Goal: Task Accomplishment & Management: Complete application form

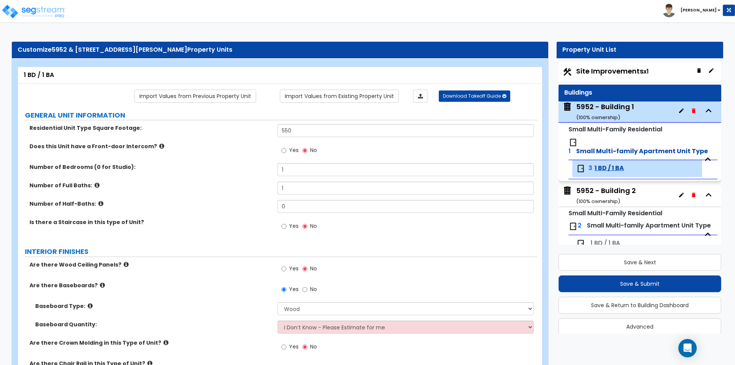
select select "1"
select select "2"
select select "1"
select select "3"
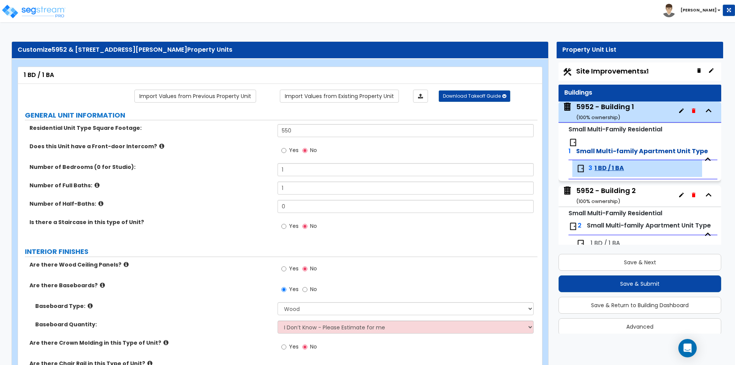
select select "2"
select select "4"
select select "1"
select select "2"
select select "1"
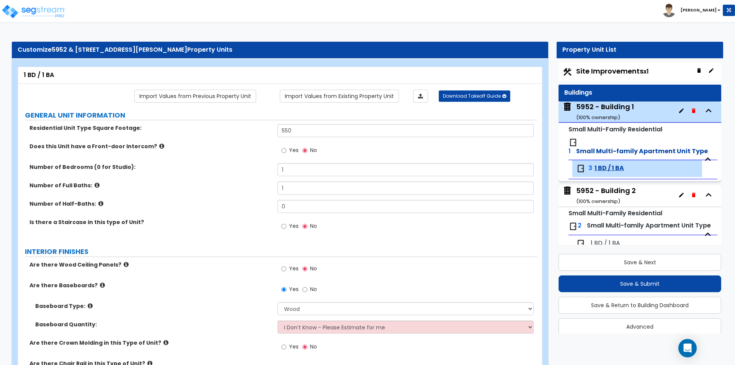
select select "2"
select select "3"
select select "6"
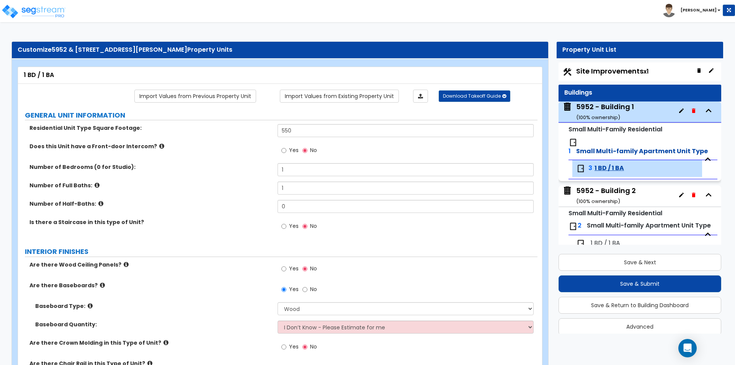
select select "6"
select select "1"
select select "2"
select select "1"
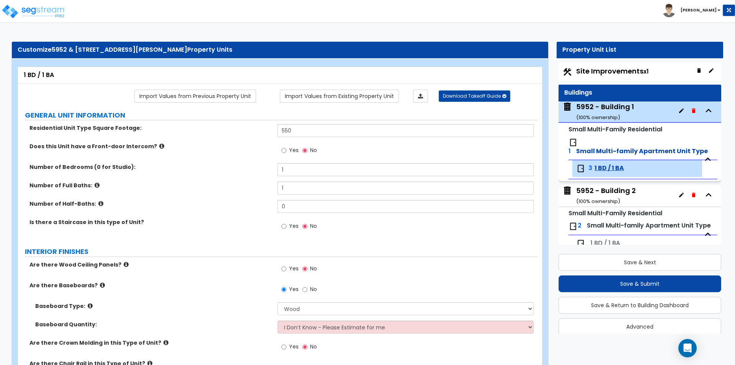
select select "1"
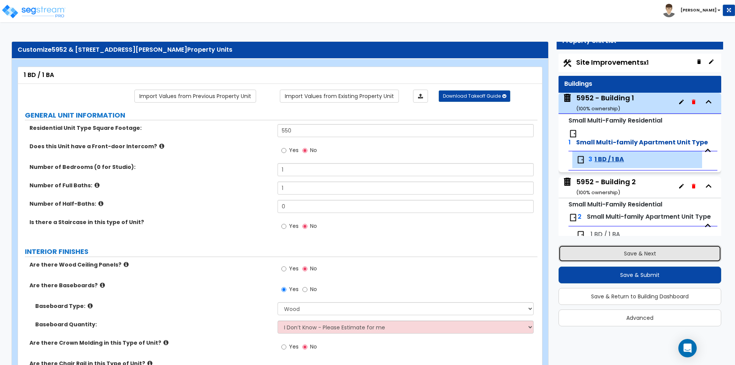
click at [630, 254] on button "Save & Next" at bounding box center [639, 253] width 163 height 17
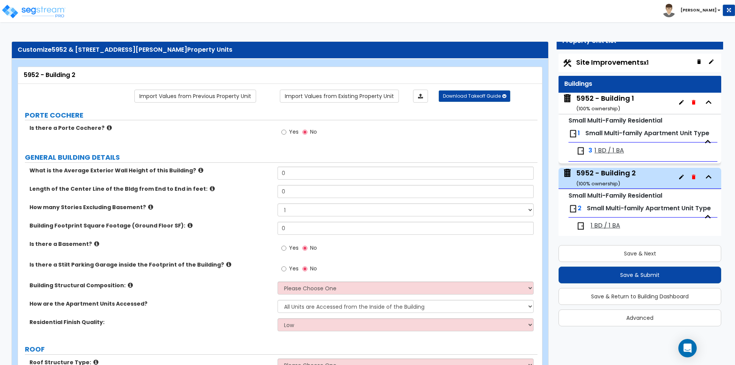
click at [601, 99] on div "5952 - Building 1 ( 100 % ownership)" at bounding box center [605, 103] width 58 height 20
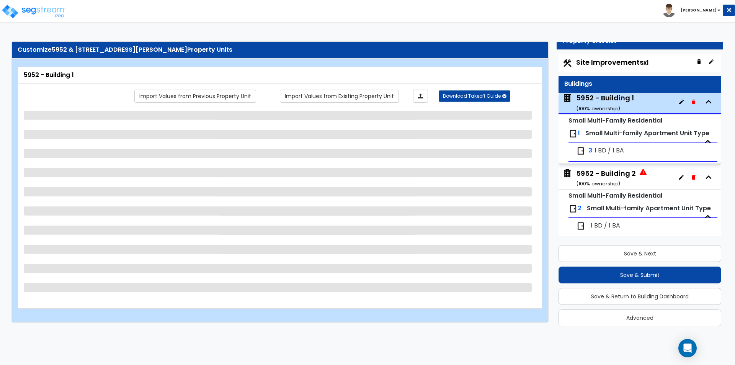
scroll to position [39, 0]
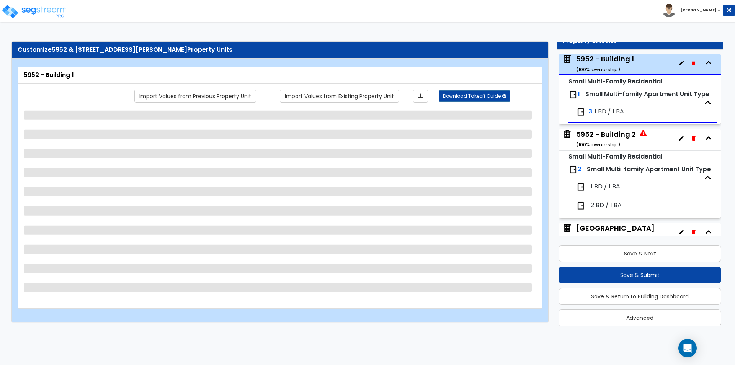
select select "7"
select select "2"
select select "1"
select select "2"
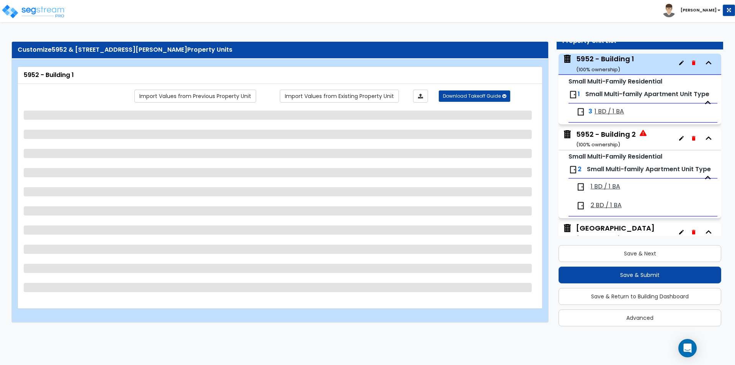
select select "2"
select select "1"
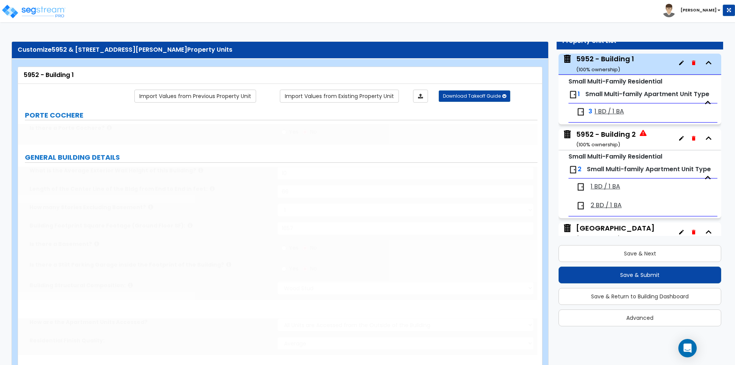
select select "2"
select select "1"
select select "7"
select select "2"
select select "1"
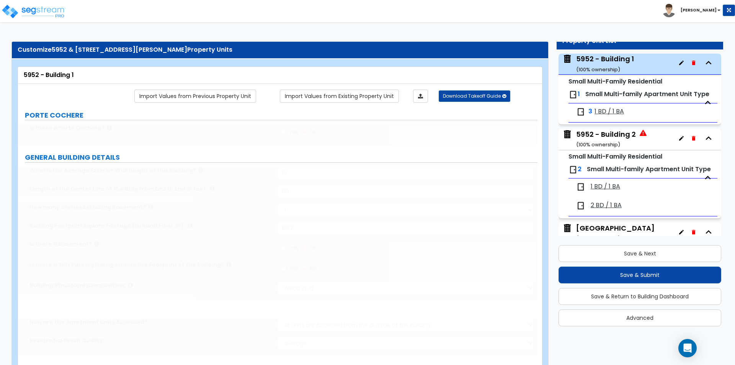
type input "3"
type input "6"
type input "13"
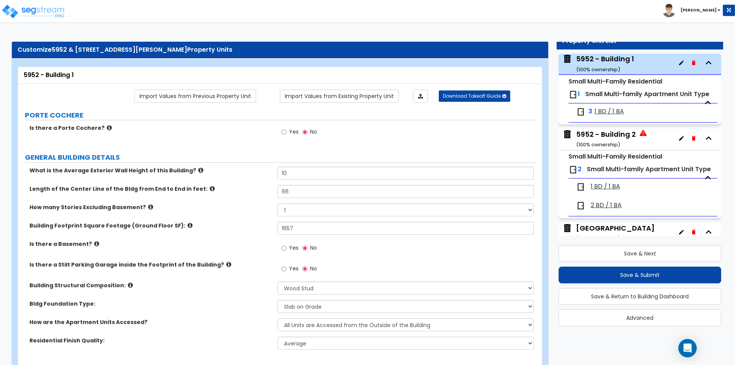
click at [615, 110] on span "1 BD / 1 BA" at bounding box center [608, 111] width 29 height 9
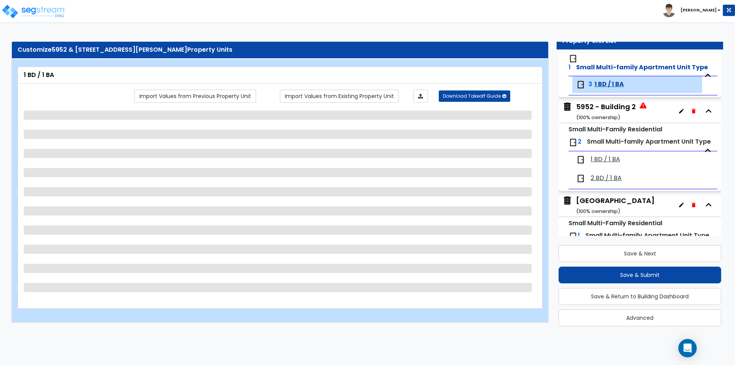
scroll to position [98, 0]
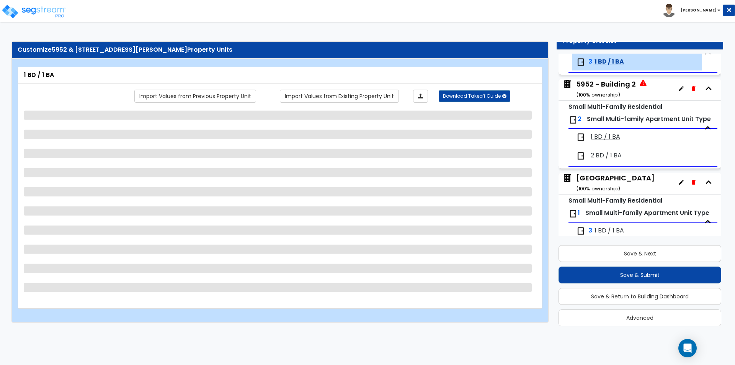
select select "1"
select select "2"
select select "1"
select select "3"
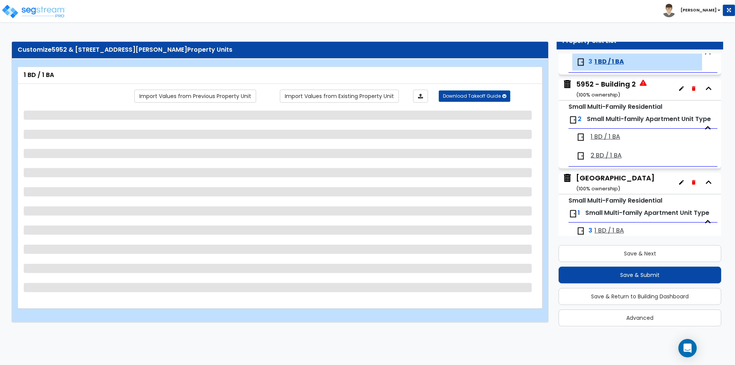
select select "4"
select select "1"
select select "2"
select select "1"
select select "6"
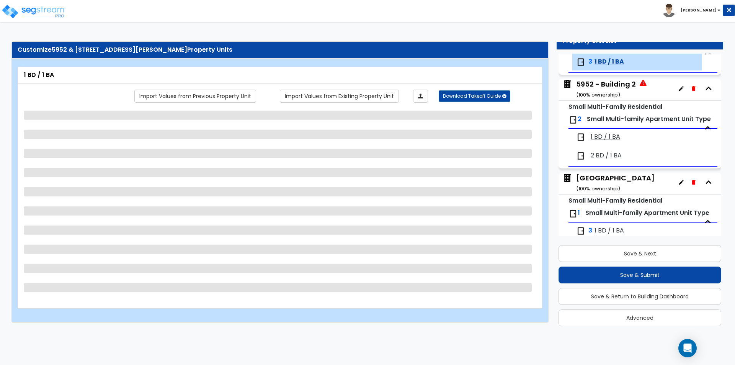
select select "1"
select select "2"
select select "1"
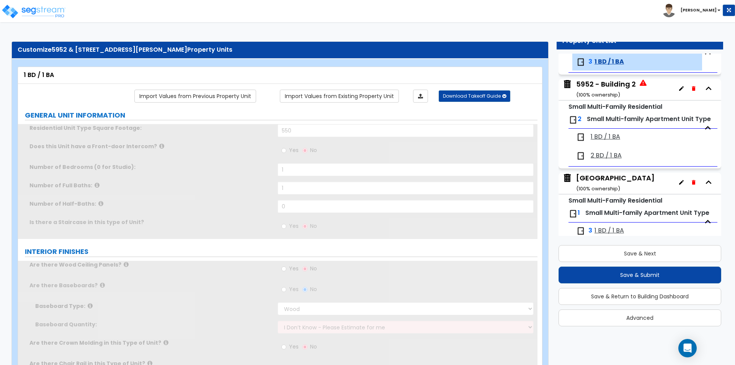
radio input "true"
select select "2"
type input "50"
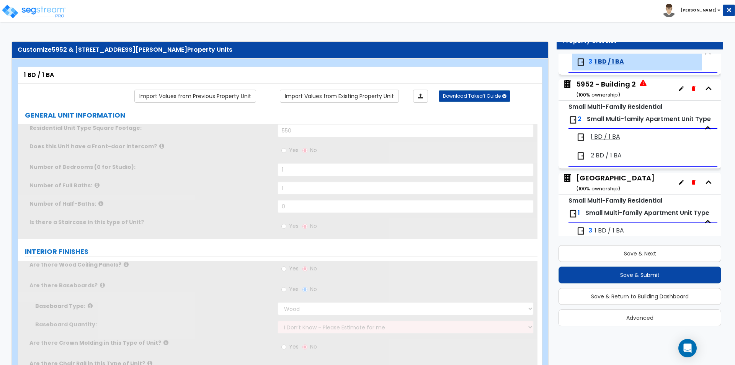
select select "3"
radio input "true"
type input "12"
select select "6"
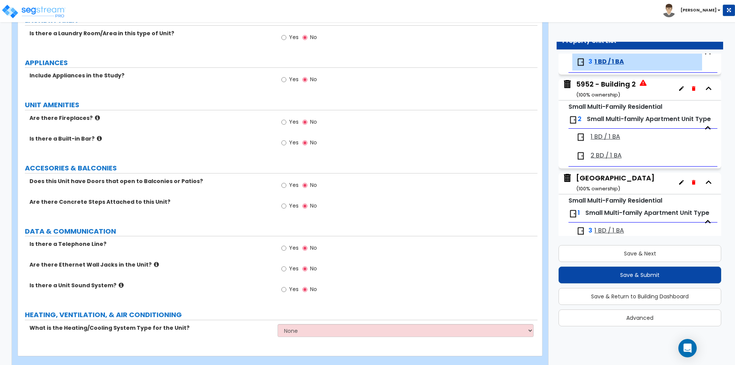
scroll to position [1296, 0]
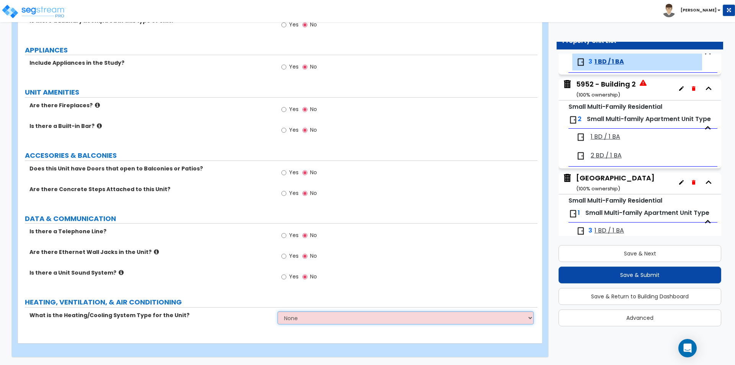
click at [301, 320] on select "None Heat Only Centralized Heating & Cooling Thru Wall Air Conditioners Mini Sp…" at bounding box center [406, 317] width 256 height 13
click at [228, 278] on div "Is there a Unit Sound System? Yes No" at bounding box center [277, 279] width 519 height 21
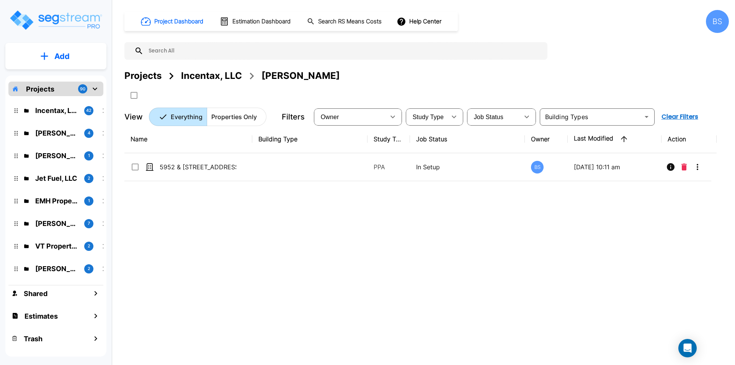
click at [150, 75] on div "Projects" at bounding box center [142, 76] width 37 height 14
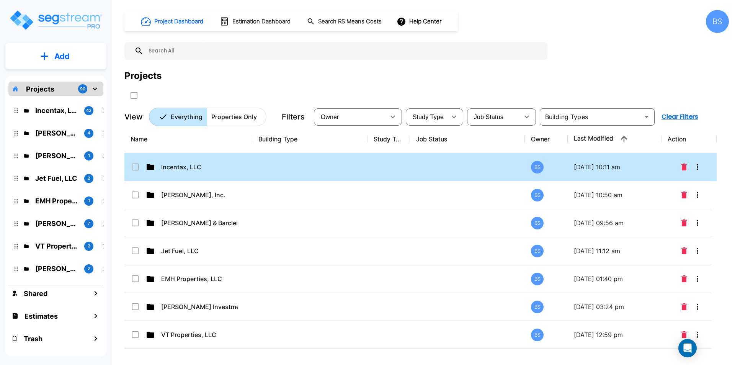
click at [209, 175] on td "Incentax, LLC" at bounding box center [188, 167] width 128 height 28
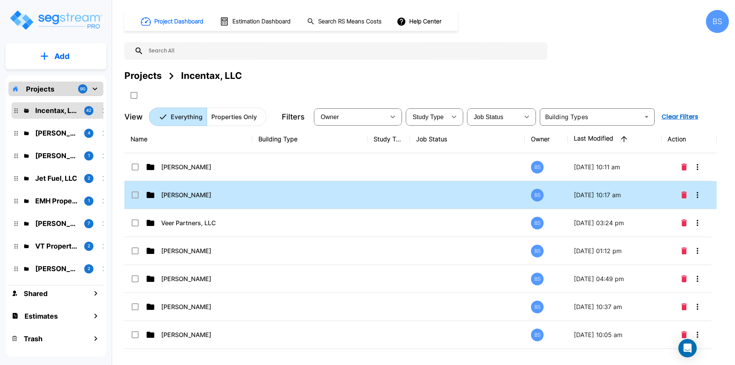
click at [204, 201] on td "Dr. Bruce Kadz" at bounding box center [188, 195] width 128 height 28
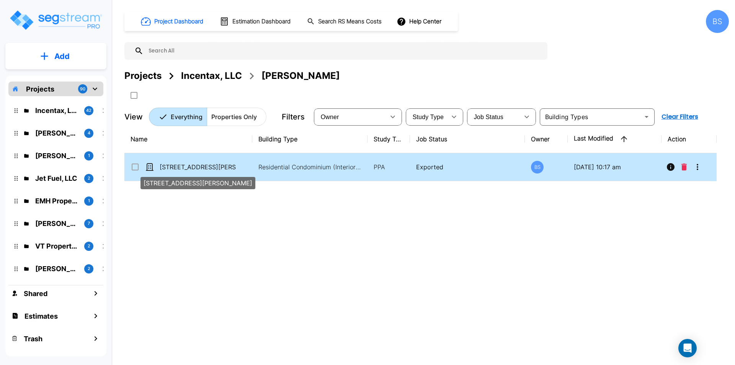
click at [201, 166] on p "[STREET_ADDRESS][PERSON_NAME]" at bounding box center [198, 166] width 77 height 9
checkbox input "true"
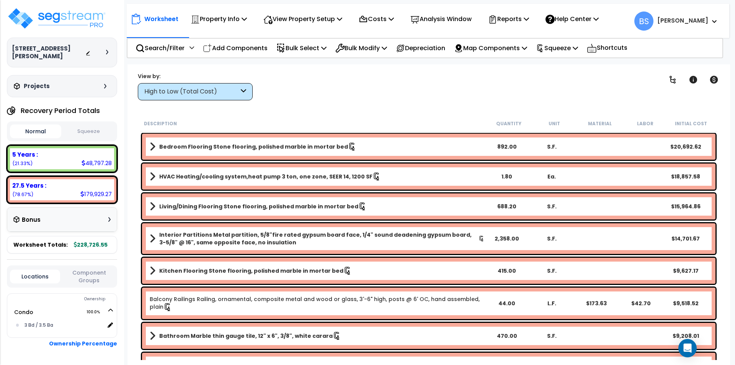
click at [85, 134] on button "Squeeze" at bounding box center [88, 131] width 51 height 13
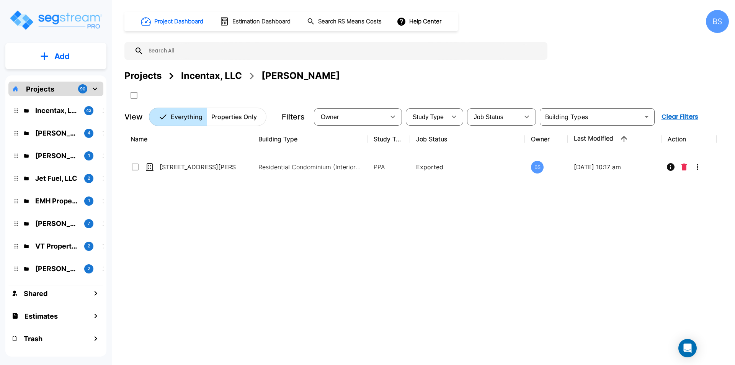
click at [151, 72] on div "Projects" at bounding box center [142, 76] width 37 height 14
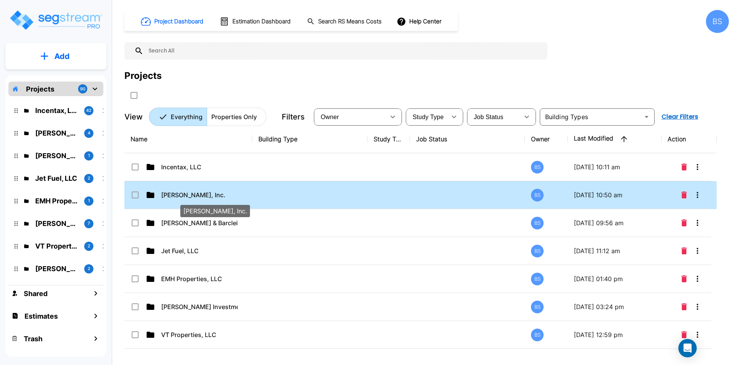
click at [188, 195] on p "Murfin, Inc." at bounding box center [199, 194] width 77 height 9
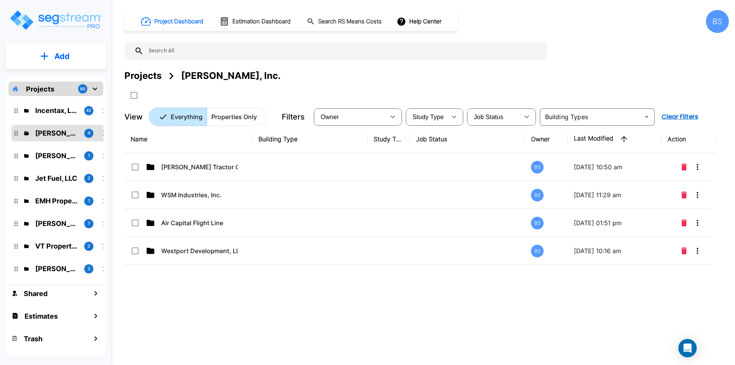
click at [185, 173] on td "Murphy Tractor Company" at bounding box center [188, 167] width 128 height 28
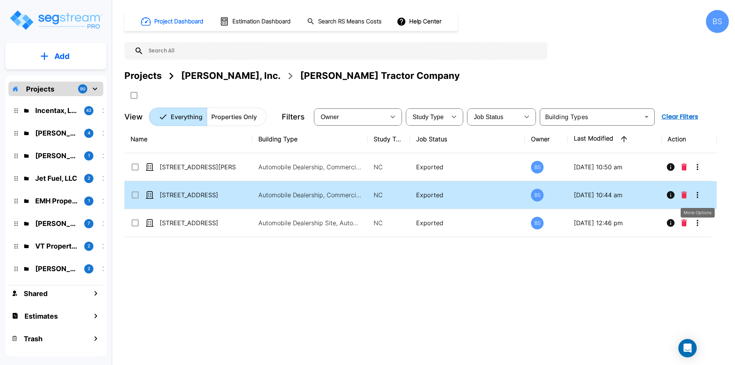
click at [697, 194] on icon "More-Options" at bounding box center [697, 194] width 9 height 9
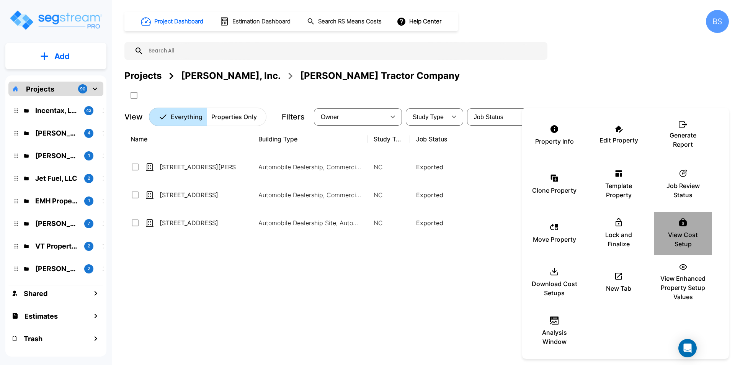
click at [695, 224] on div "View Cost Setup" at bounding box center [683, 233] width 46 height 38
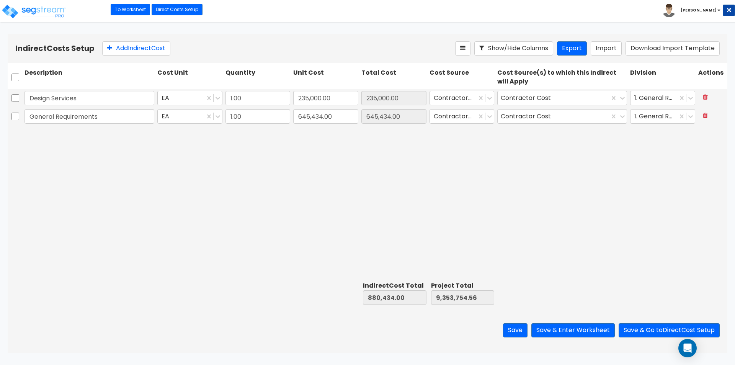
click at [115, 167] on div "Design Services EA 1.00 235,000.00 235,000.00 Contractor Cost Contractor Cost 1…" at bounding box center [368, 183] width 720 height 189
click at [261, 158] on div "Design Services EA 1.00 235,000.00 235,000.00 Contractor Cost Contractor Cost 1…" at bounding box center [368, 183] width 720 height 189
click at [144, 53] on button "Add Indirect Cost" at bounding box center [136, 48] width 68 height 14
click at [58, 132] on input "text" at bounding box center [89, 134] width 130 height 15
type input "Permit Fee"
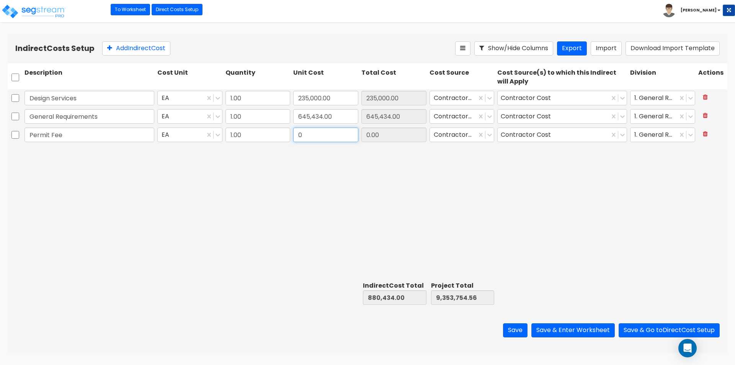
click at [321, 138] on input "0" at bounding box center [325, 134] width 65 height 15
type input "17,400"
type input "17,400.00"
click at [306, 218] on div "Design Services EA 1.00 235,000.00 235,000.00 Contractor Cost Contractor Cost 1…" at bounding box center [368, 183] width 720 height 189
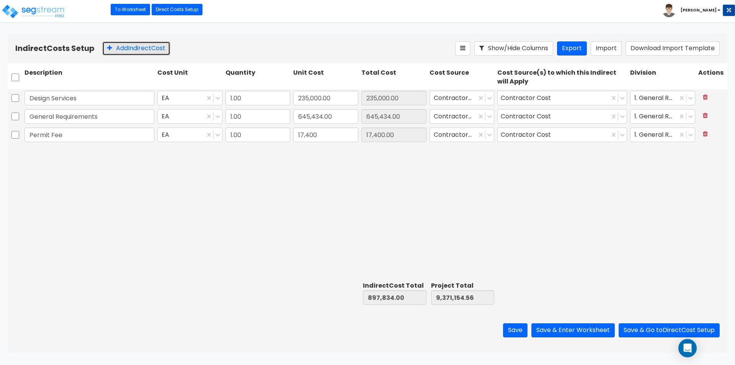
click at [144, 49] on button "Add Indirect Cost" at bounding box center [136, 48] width 68 height 14
click at [56, 155] on input "text" at bounding box center [89, 153] width 130 height 15
type input "Survey"
click at [326, 155] on input "0" at bounding box center [325, 153] width 65 height 15
type input "2,150"
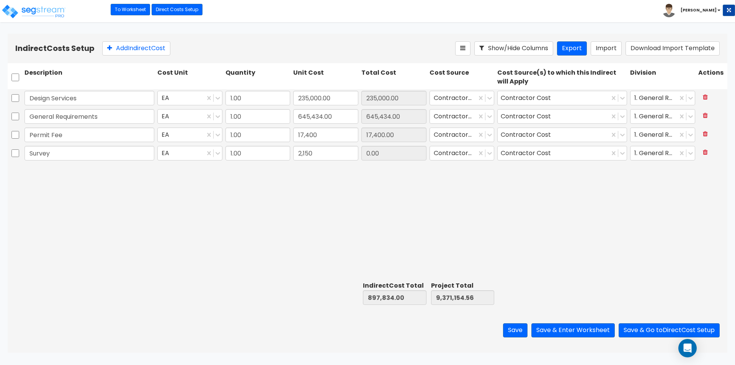
type input "2,150.00"
click at [227, 280] on div at bounding box center [258, 293] width 68 height 26
click at [142, 44] on button "Add Indirect Cost" at bounding box center [136, 48] width 68 height 14
click at [65, 167] on input "text" at bounding box center [89, 171] width 130 height 15
type input "Engineering Fee"
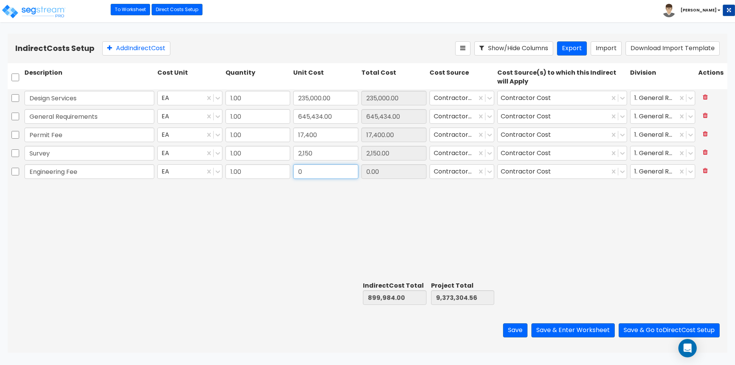
click at [316, 177] on input "0" at bounding box center [325, 171] width 65 height 15
type input "5,289"
type input "5,289.00"
click at [289, 232] on div "Design Services EA 1.00 235,000.00 235,000.00 Contractor Cost Contractor Cost 1…" at bounding box center [368, 183] width 720 height 189
click at [492, 135] on icon at bounding box center [490, 135] width 8 height 8
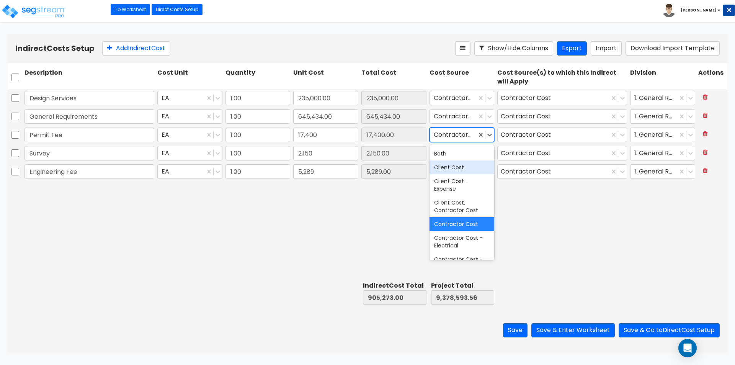
click at [476, 168] on div "Client Cost" at bounding box center [461, 167] width 65 height 14
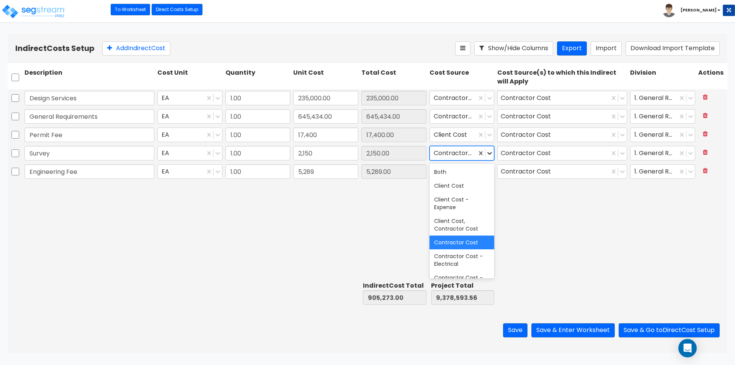
click at [491, 153] on icon at bounding box center [489, 153] width 5 height 3
click at [472, 187] on div "Client Cost" at bounding box center [461, 186] width 65 height 14
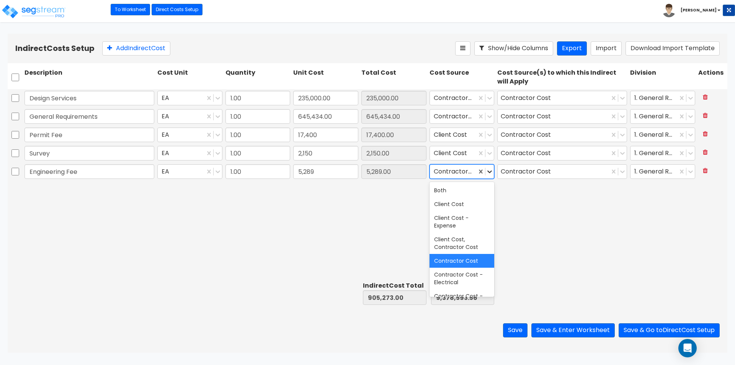
click at [489, 174] on icon at bounding box center [490, 172] width 8 height 8
click at [469, 208] on div "Client Cost" at bounding box center [461, 204] width 65 height 14
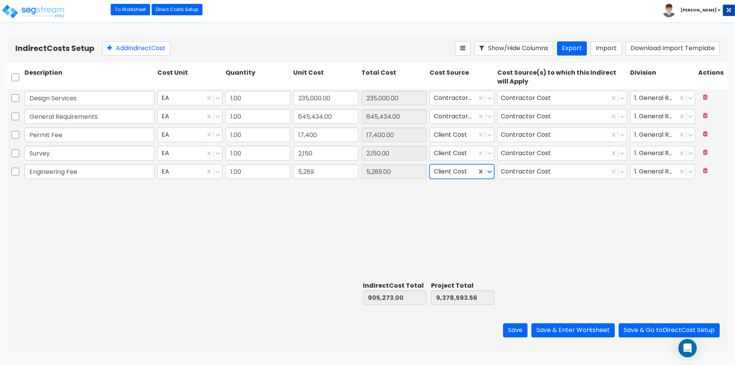
click at [550, 212] on div "Design Services EA 1.00 235,000.00 235,000.00 Contractor Cost Contractor Cost 1…" at bounding box center [368, 183] width 720 height 189
click at [25, 304] on div at bounding box center [89, 293] width 133 height 26
click at [237, 245] on div "Design Services EA 1.00 235,000.00 235,000.00 Contractor Cost Contractor Cost 1…" at bounding box center [368, 183] width 720 height 189
click at [220, 230] on div "Design Services EA 1.00 235,000.00 235,000.00 Contractor Cost Contractor Cost 1…" at bounding box center [368, 183] width 720 height 189
click at [550, 332] on button "Save & Enter Worksheet" at bounding box center [572, 330] width 83 height 14
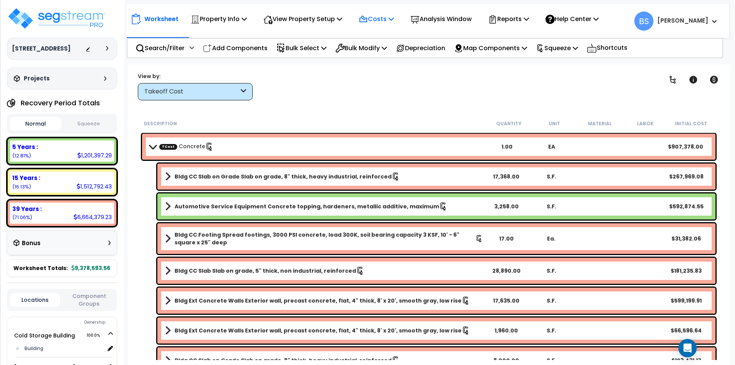
click at [382, 22] on p "Costs" at bounding box center [376, 19] width 35 height 10
click at [380, 33] on link "Indirect Costs" at bounding box center [393, 36] width 76 height 15
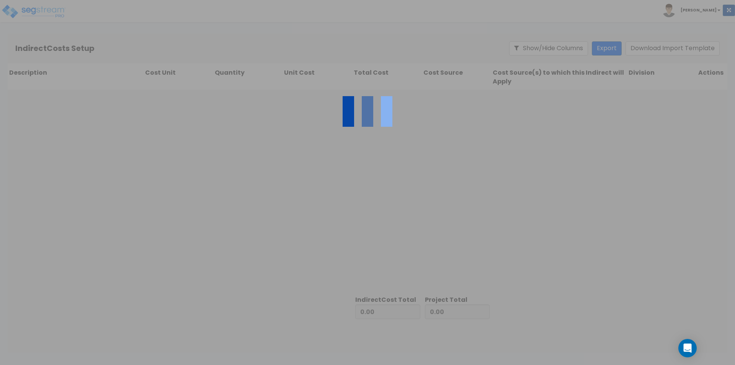
type input "8,473,320.56"
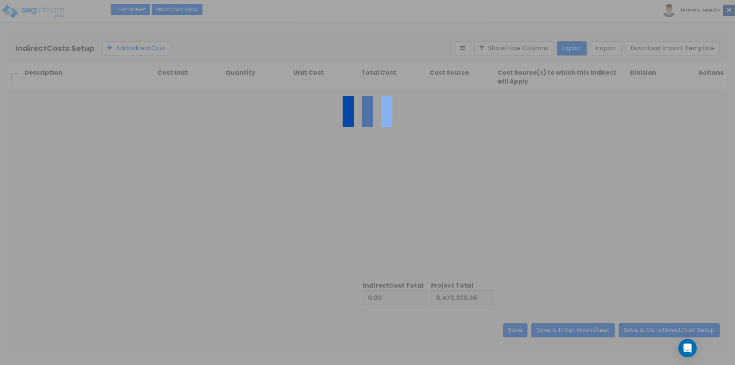
type input "905,273.00"
type input "9,378,593.56"
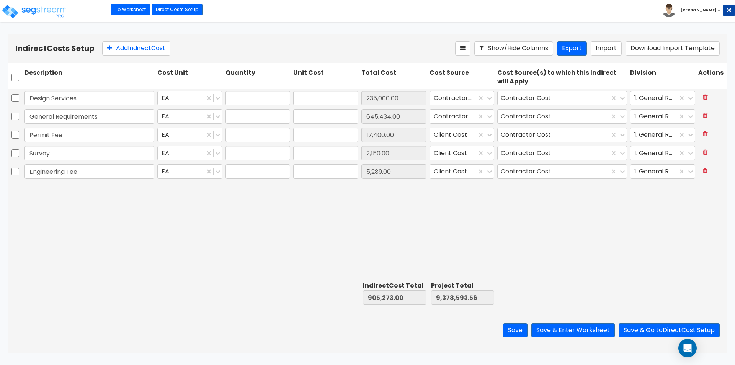
type input "1.00"
type input "235,000.00"
type input "1.00"
type input "645,434.00"
type input "1.00"
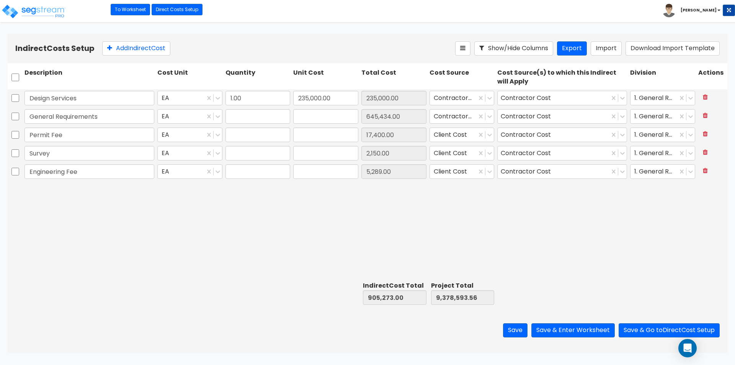
type input "17,400.00"
type input "1.00"
type input "2,150.00"
type input "1.00"
type input "5,289.00"
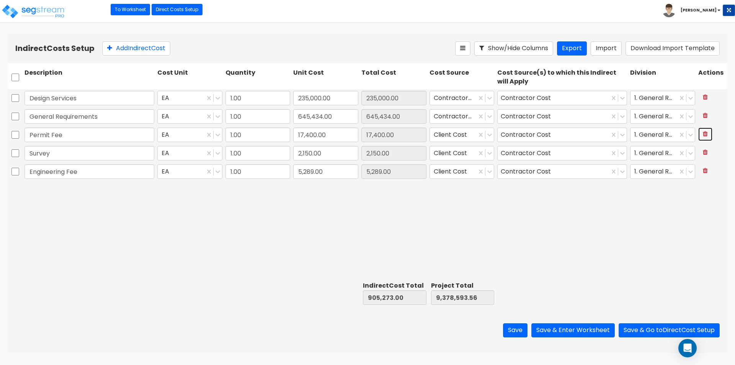
click at [704, 134] on icon at bounding box center [705, 134] width 5 height 6
type input "887,873.00"
type input "9,361,193.56"
type input "Survey"
type input "2,150.00"
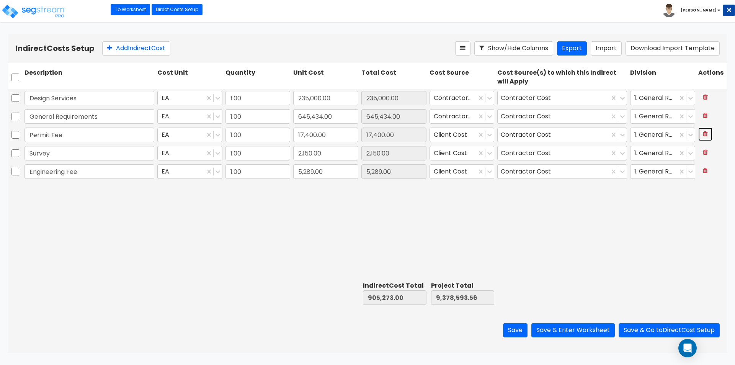
type input "Engineering Fee"
type input "5,289.00"
type input "2,150.00"
type input "5,289.00"
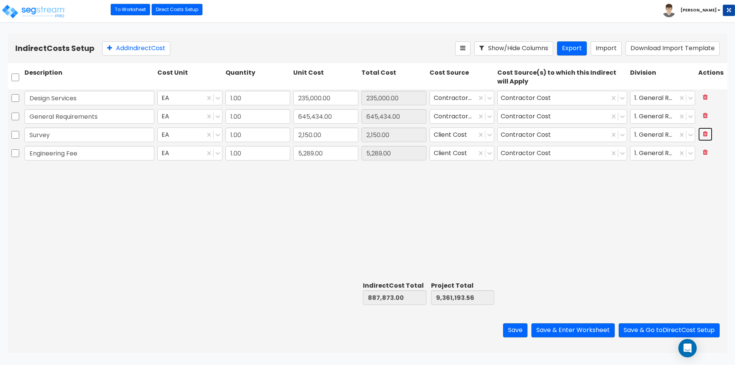
click at [706, 139] on button at bounding box center [705, 133] width 14 height 13
type input "885,723.00"
type input "9,359,043.56"
type input "Engineering Fee"
type input "5,289.00"
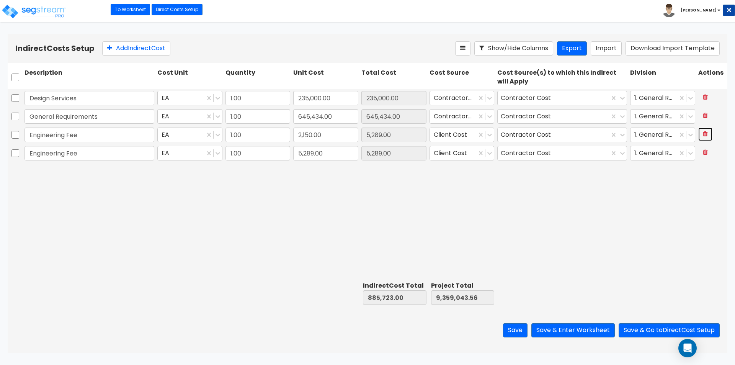
type input "5,289.00"
click at [706, 139] on button at bounding box center [705, 133] width 14 height 13
type input "880,434.00"
type input "9,353,754.56"
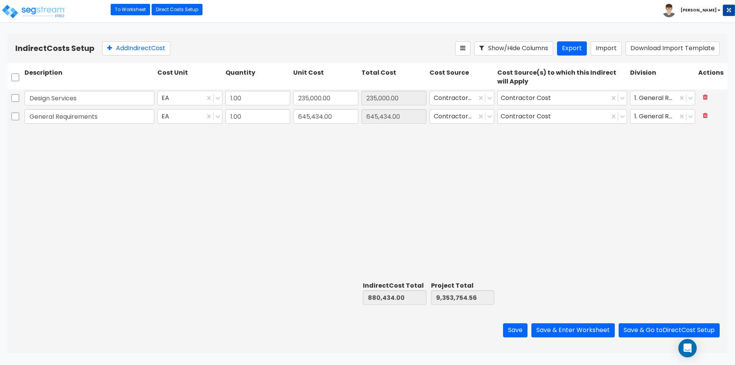
click at [641, 211] on div "Design Services EA 1.00 235,000.00 235,000.00 Contractor Cost Contractor Cost 1…" at bounding box center [368, 183] width 720 height 189
click at [354, 172] on div "Design Services EA 1.00 235,000.00 235,000.00 Contractor Cost Contractor Cost 1…" at bounding box center [368, 183] width 720 height 189
click at [505, 331] on button "Save" at bounding box center [515, 330] width 24 height 14
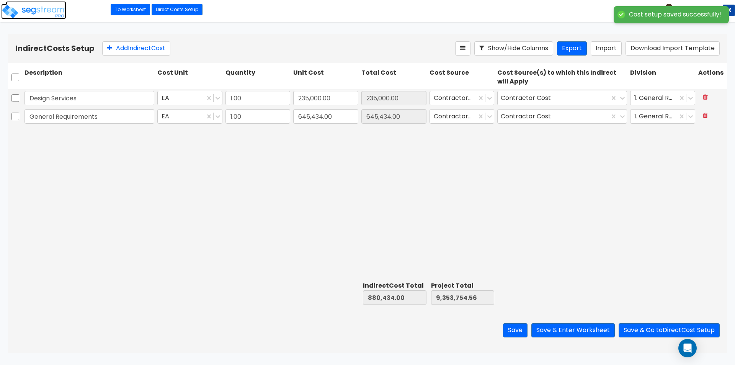
click at [52, 13] on img at bounding box center [33, 11] width 65 height 15
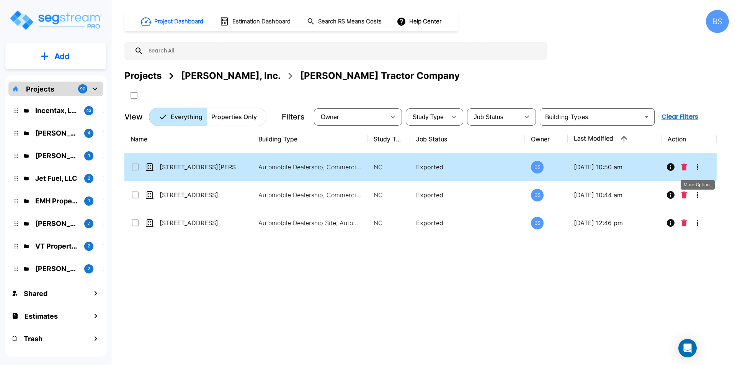
click at [703, 168] on button "More-Options" at bounding box center [697, 166] width 15 height 15
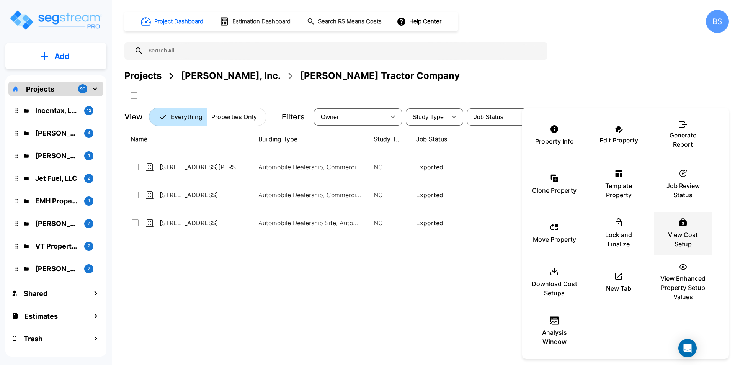
click at [686, 246] on p "View Cost Setup" at bounding box center [683, 239] width 46 height 18
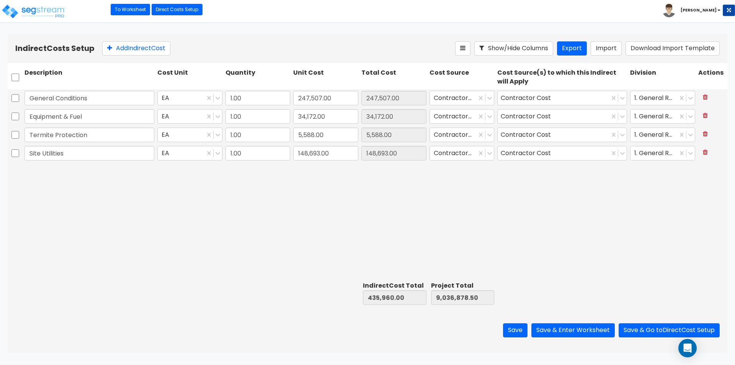
click at [83, 184] on div "General Conditions EA 1.00 247,507.00 247,507.00 Contractor Cost Contractor Cos…" at bounding box center [368, 183] width 720 height 189
click at [154, 51] on button "Add Indirect Cost" at bounding box center [136, 48] width 68 height 14
type input "Permits & Fees"
type input "17,400"
type input "17,400.00"
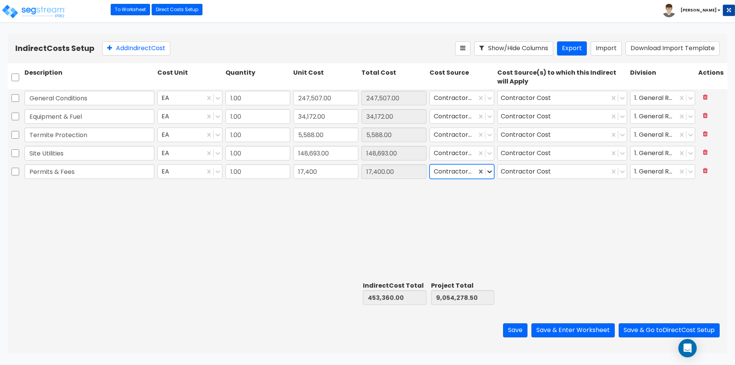
click at [490, 168] on icon at bounding box center [490, 172] width 8 height 8
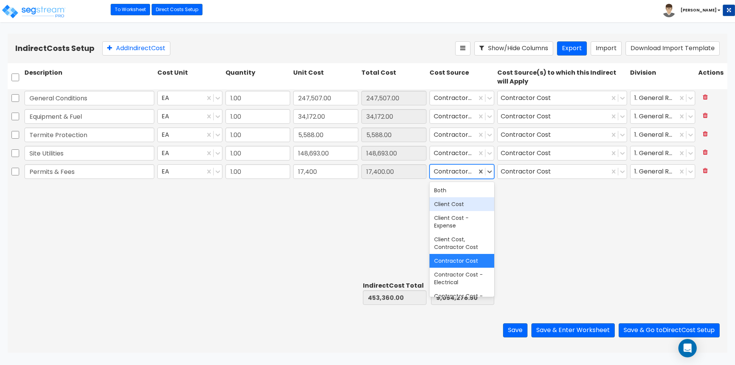
click at [450, 207] on div "Client Cost" at bounding box center [461, 204] width 65 height 14
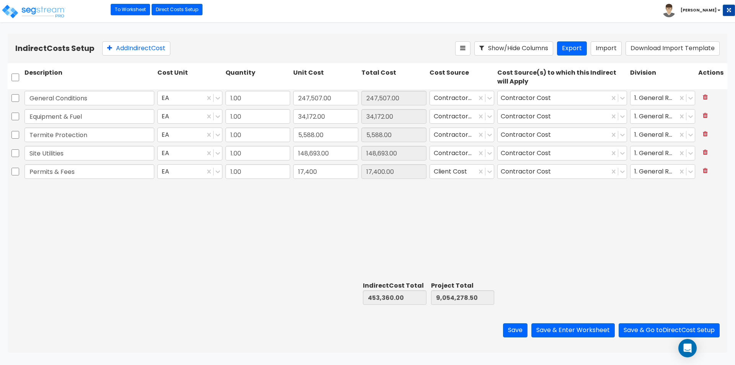
click at [595, 226] on div "General Conditions EA 1.00 247,507.00 247,507.00 Contractor Cost Contractor Cos…" at bounding box center [368, 183] width 720 height 189
click at [135, 56] on div "Indirect Costs Setup Add Indirect Cost Show/Hide Columns Export Import Download…" at bounding box center [368, 48] width 720 height 29
click at [122, 49] on button "Add Indirect Cost" at bounding box center [136, 48] width 68 height 14
type input "Survey"
type input "2,150"
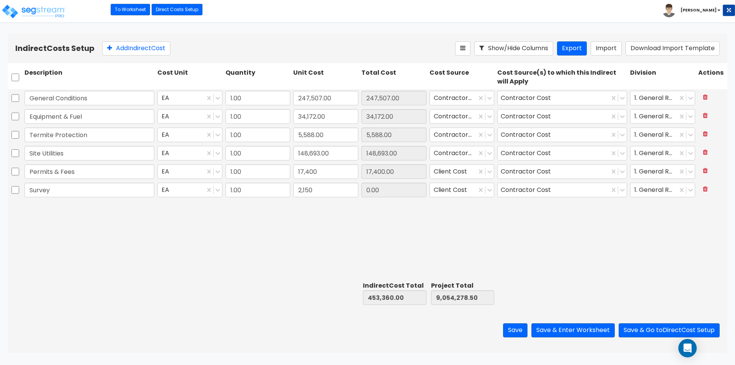
type input "2,150.00"
click at [151, 57] on div "Indirect Costs Setup Add Indirect Cost Show/Hide Columns Export Import Download…" at bounding box center [368, 48] width 720 height 29
click at [150, 52] on button "Add Indirect Cost" at bounding box center [136, 48] width 68 height 14
click at [67, 213] on input "text" at bounding box center [89, 208] width 130 height 15
type input "Engineering Fees"
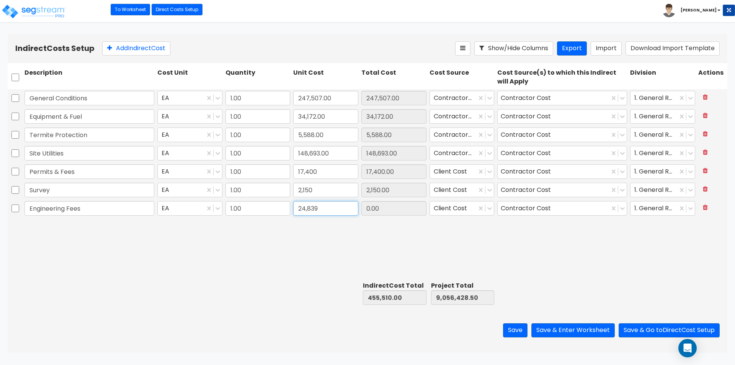
type input "24,839"
type input "24,839.00"
click at [353, 235] on div "General Conditions EA 1.00 247,507.00 247,507.00 Contractor Cost Contractor Cos…" at bounding box center [368, 183] width 720 height 189
click at [334, 214] on input "24,839" at bounding box center [325, 208] width 65 height 15
type input "5,289"
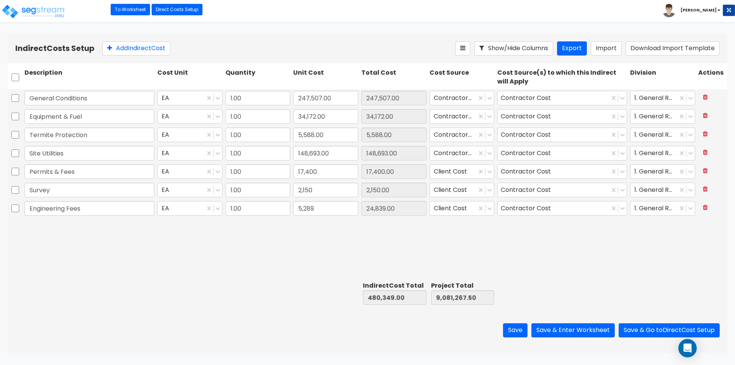
type input "5,289.00"
click at [219, 315] on div "Save Save & Enter Worksheet Save & Go to Direct Cost Setup" at bounding box center [368, 330] width 720 height 45
click at [584, 330] on button "Save & Enter Worksheet" at bounding box center [572, 330] width 83 height 14
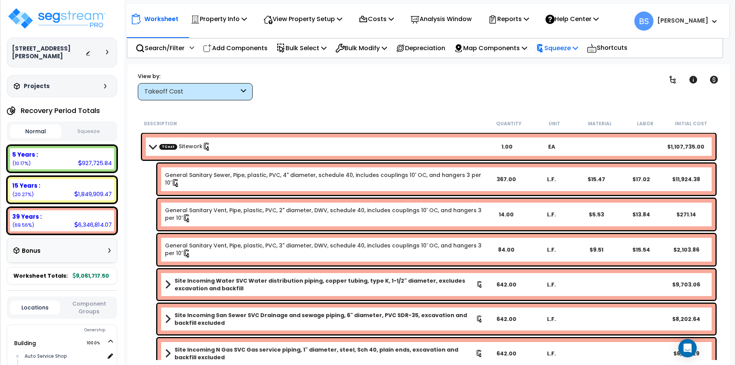
click at [562, 46] on p "Squeeze" at bounding box center [557, 48] width 42 height 10
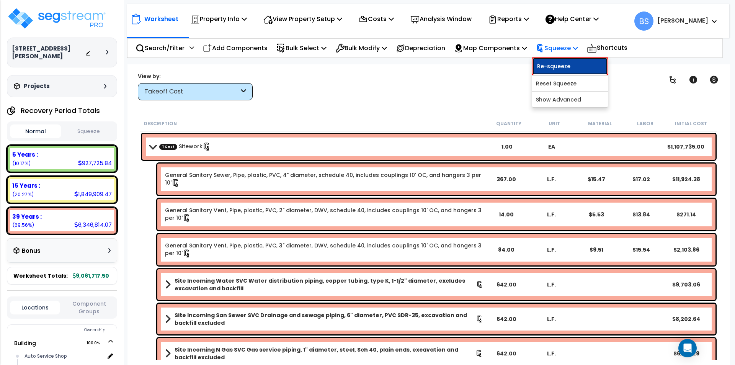
click at [561, 62] on link "Re-squeeze" at bounding box center [570, 66] width 76 height 18
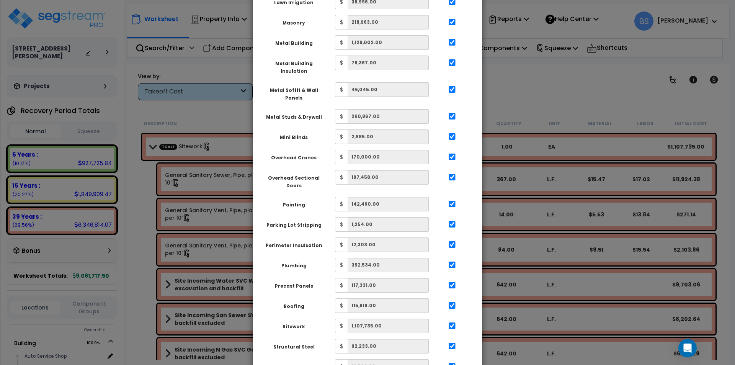
scroll to position [495, 0]
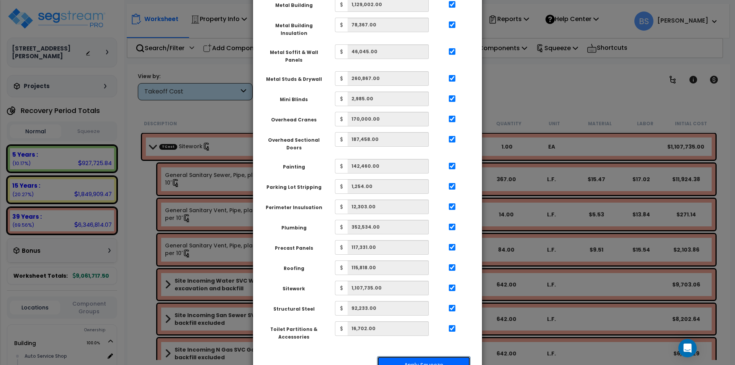
click at [420, 356] on button "Apply Squeeze" at bounding box center [423, 365] width 93 height 18
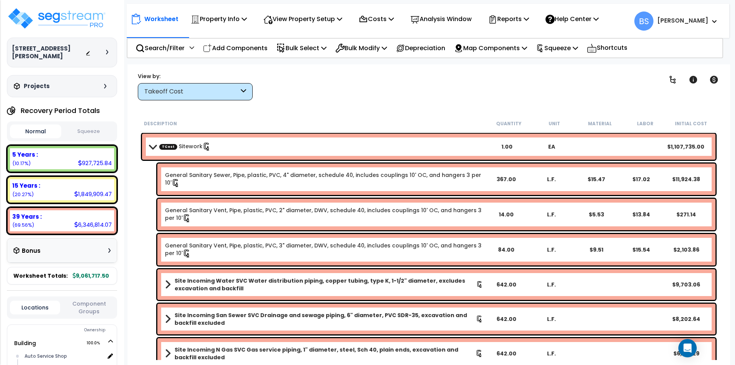
click at [150, 148] on span at bounding box center [152, 147] width 11 height 6
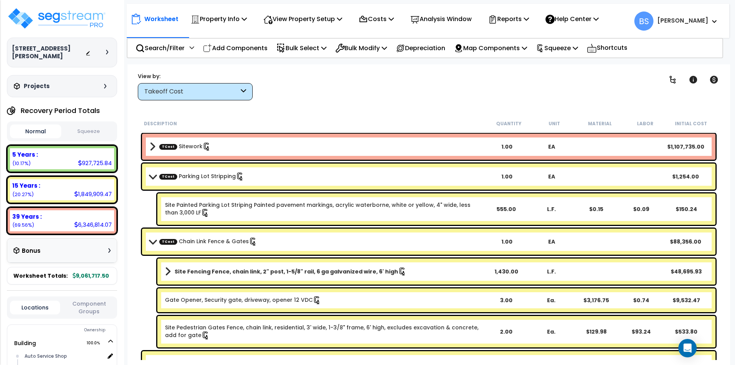
click at [149, 173] on div "TCost Parking Lot Stripping 1.00 EA $1,254.00" at bounding box center [428, 176] width 573 height 26
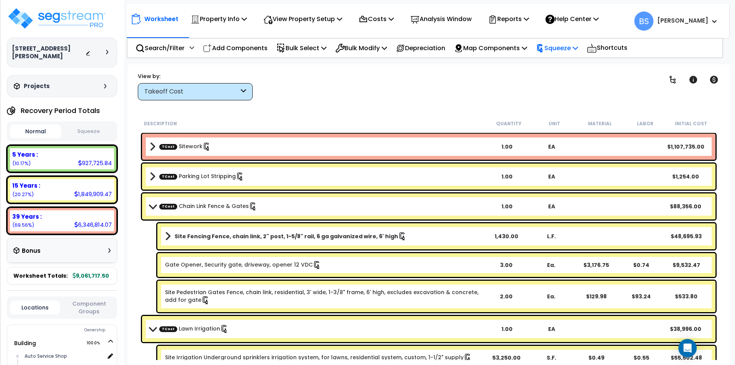
click at [578, 46] on p "Squeeze" at bounding box center [557, 48] width 42 height 10
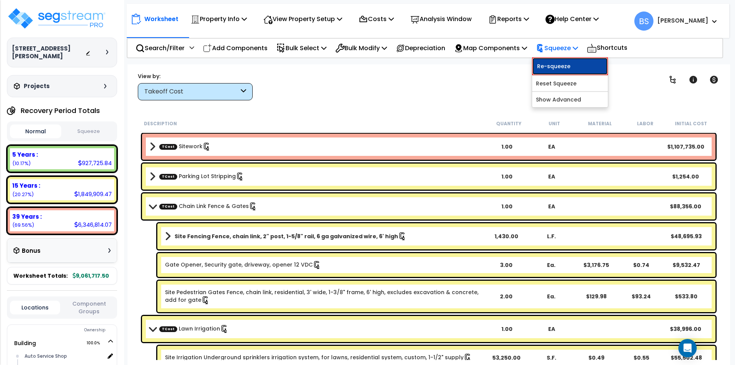
click at [578, 63] on link "Re-squeeze" at bounding box center [570, 66] width 76 height 18
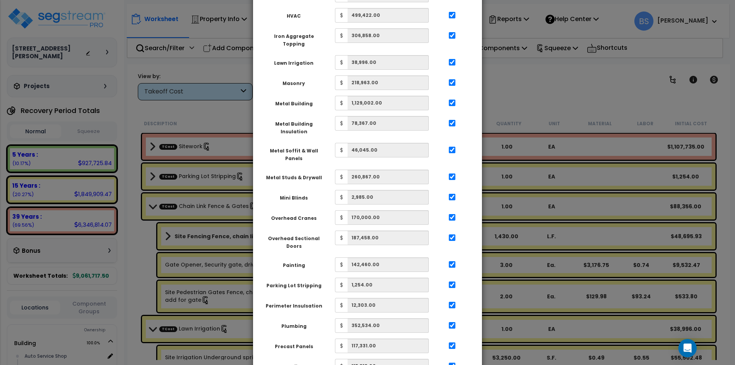
scroll to position [495, 0]
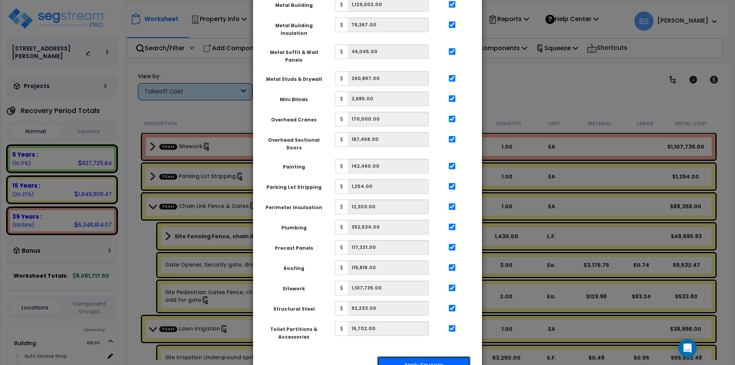
click at [420, 356] on button "Apply Squeeze" at bounding box center [423, 365] width 93 height 18
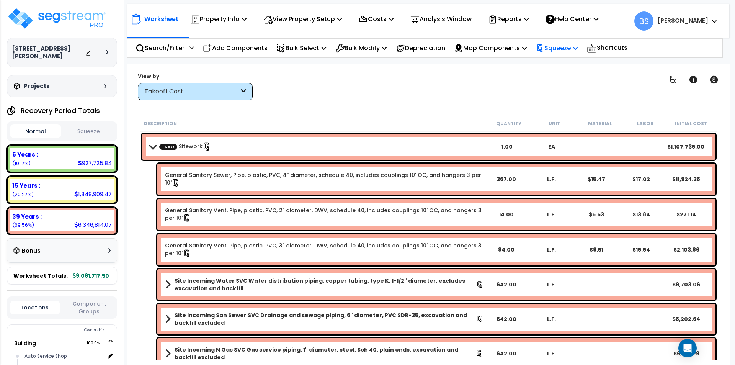
click at [578, 49] on p "Squeeze" at bounding box center [557, 48] width 42 height 10
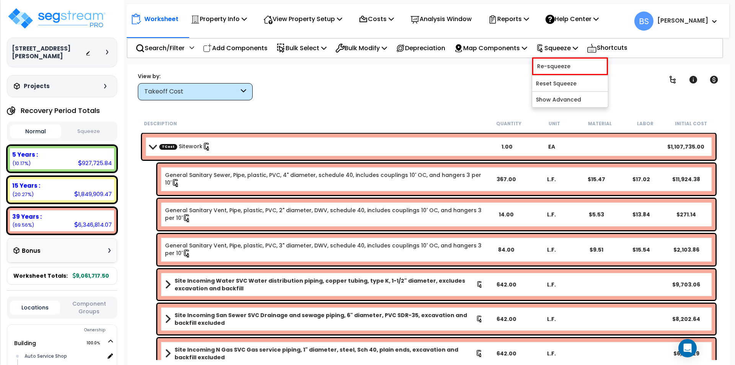
click at [134, 187] on div "Worksheet Property Info Property Setup Add Property Unit Template property Clon…" at bounding box center [428, 246] width 602 height 365
click at [96, 131] on button "Squeeze" at bounding box center [88, 131] width 51 height 13
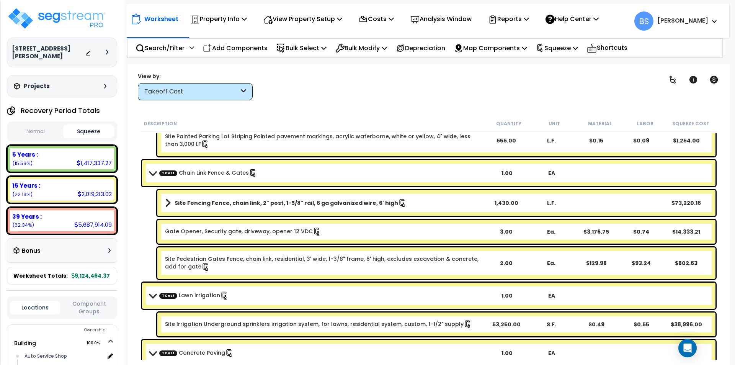
scroll to position [574, 0]
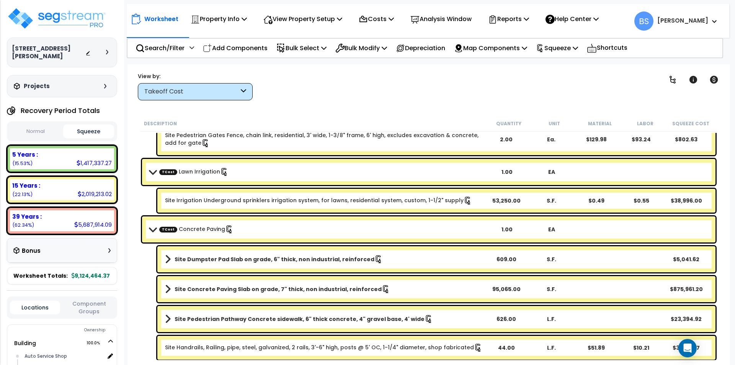
click at [204, 90] on div "Takeoff Cost" at bounding box center [191, 91] width 95 height 9
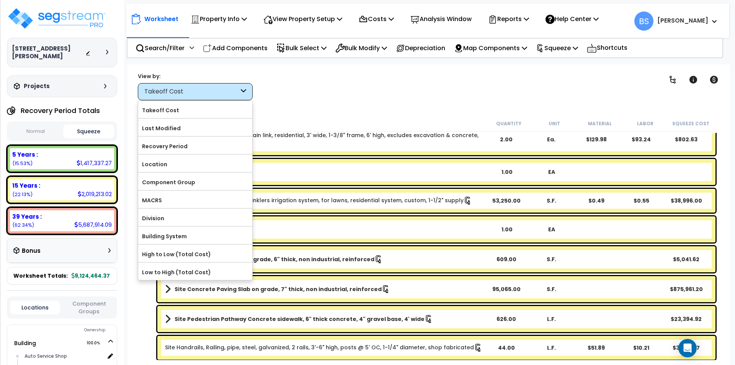
click at [204, 90] on div "Takeoff Cost" at bounding box center [191, 91] width 95 height 9
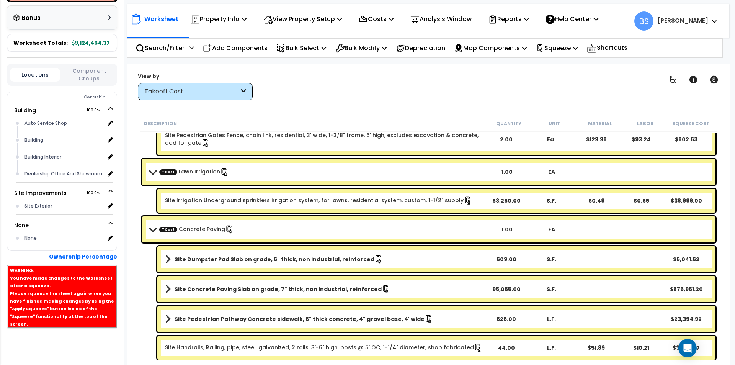
scroll to position [234, 0]
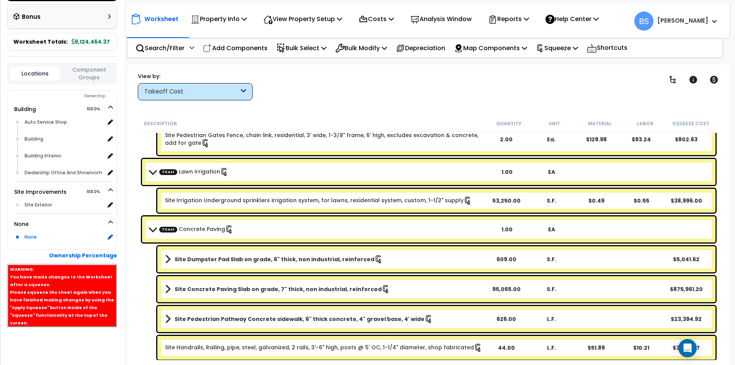
click at [31, 238] on div "None" at bounding box center [64, 236] width 82 height 9
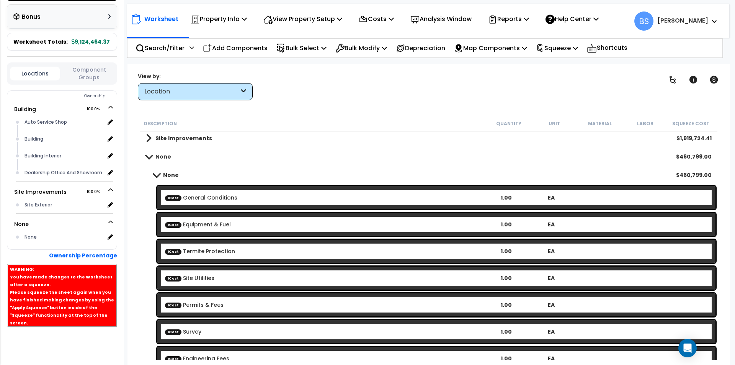
scroll to position [33, 0]
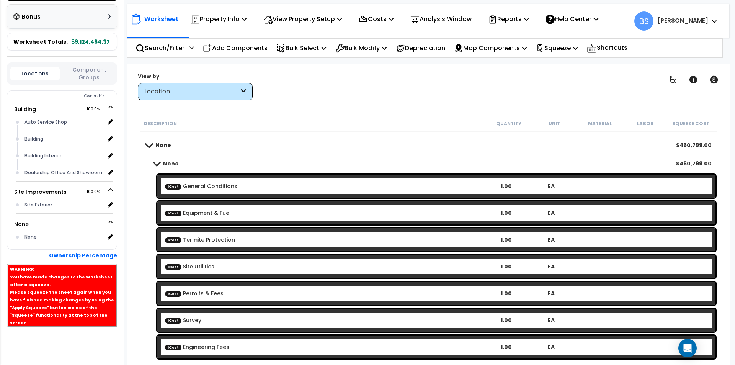
click at [171, 164] on b "None" at bounding box center [171, 164] width 16 height 8
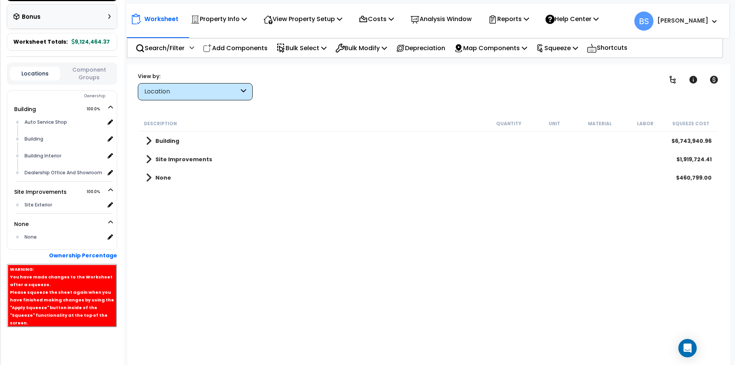
click at [180, 162] on b "Site Improvements" at bounding box center [183, 159] width 57 height 8
click at [171, 180] on b "Site Exterior" at bounding box center [181, 178] width 36 height 8
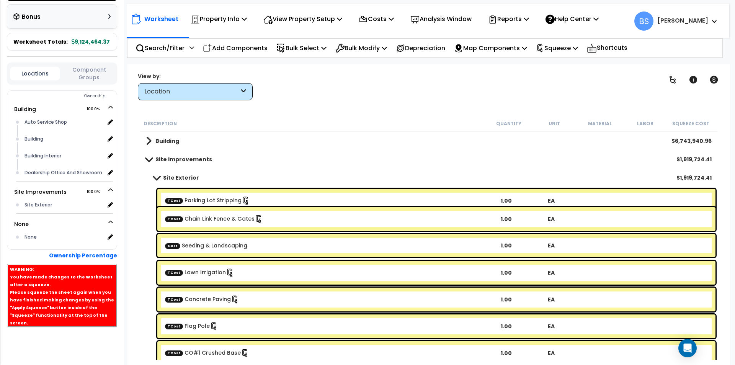
click at [171, 180] on b "Site Exterior" at bounding box center [181, 178] width 36 height 8
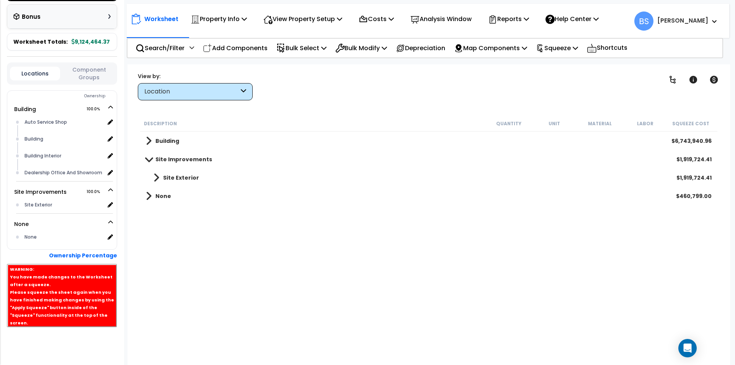
click at [167, 143] on b "Building" at bounding box center [167, 141] width 24 height 8
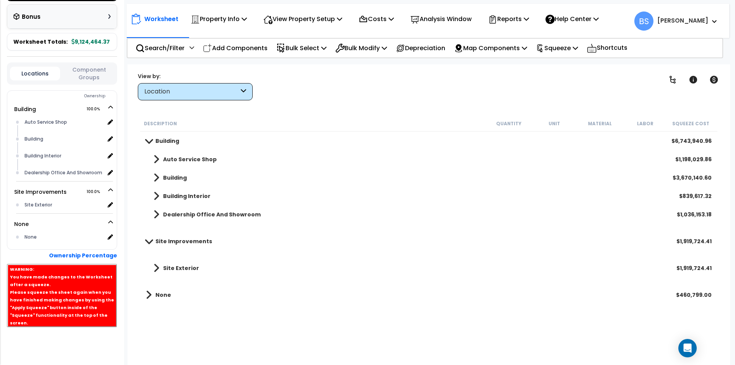
click at [186, 240] on b "Site Improvements" at bounding box center [183, 241] width 57 height 8
click at [148, 266] on span at bounding box center [149, 268] width 6 height 11
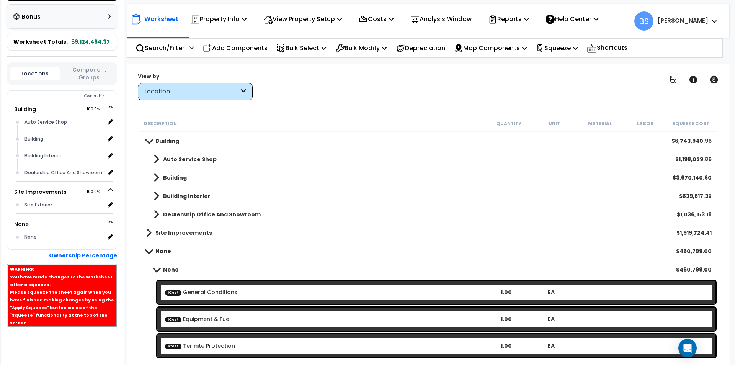
click at [152, 137] on link "Building" at bounding box center [162, 140] width 33 height 11
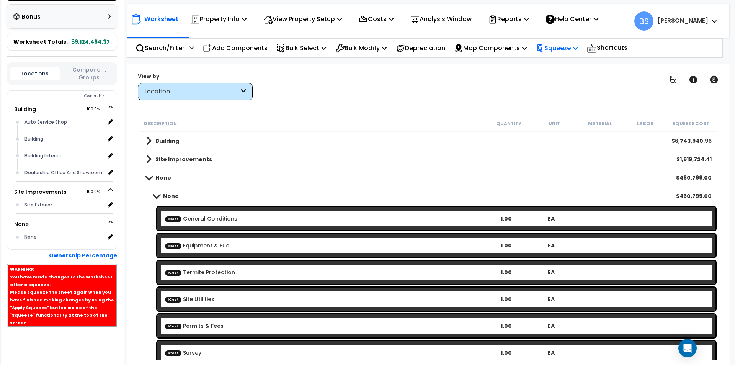
click at [578, 46] on p "Squeeze" at bounding box center [557, 48] width 42 height 10
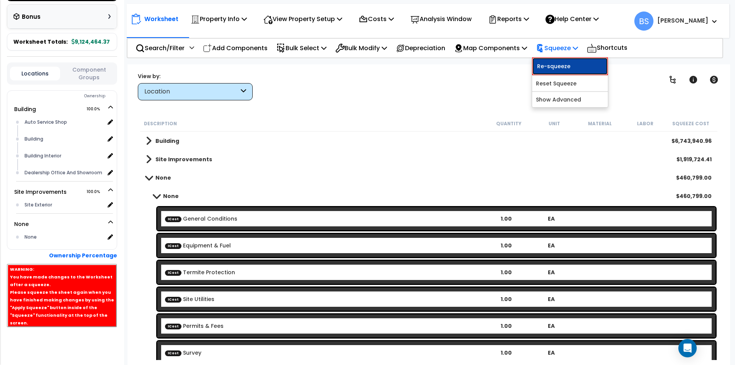
click at [570, 63] on link "Re-squeeze" at bounding box center [570, 66] width 76 height 18
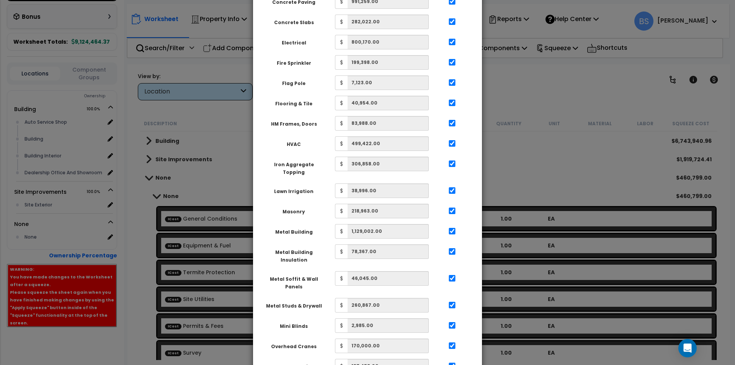
scroll to position [495, 0]
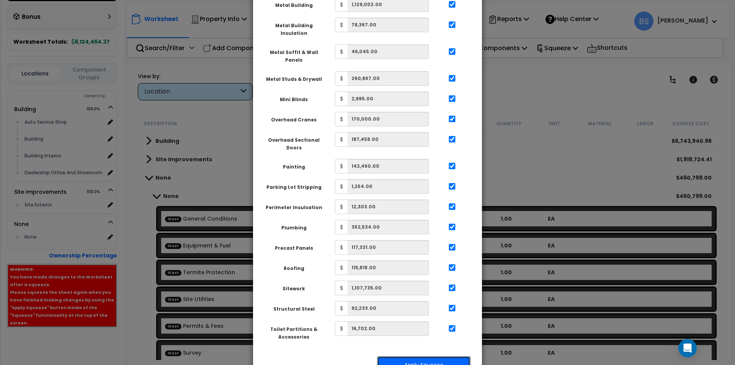
click at [411, 356] on button "Apply Squeeze" at bounding box center [423, 365] width 93 height 18
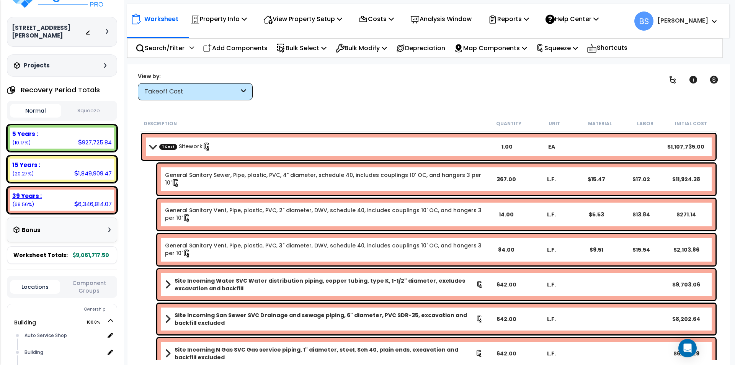
scroll to position [38, 0]
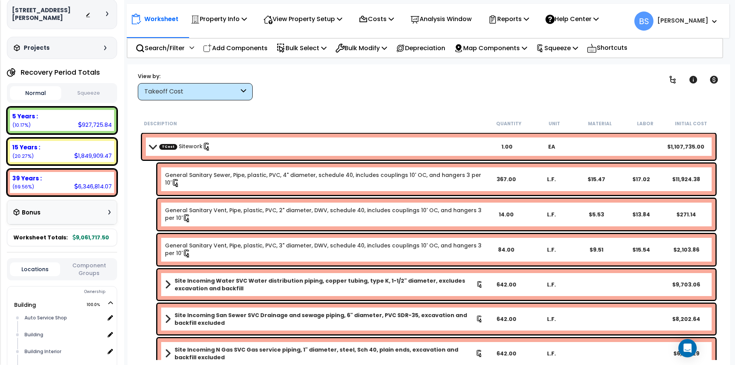
click at [85, 90] on button "Squeeze" at bounding box center [88, 93] width 51 height 13
click at [23, 91] on button "Normal" at bounding box center [35, 93] width 51 height 13
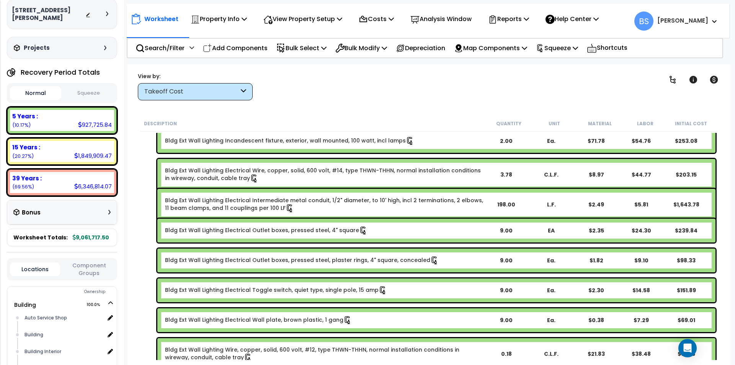
scroll to position [5244, 0]
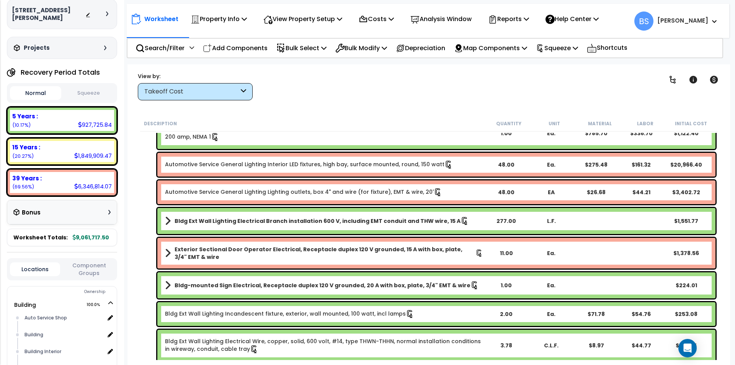
click at [193, 95] on div "Takeoff Cost" at bounding box center [191, 91] width 95 height 9
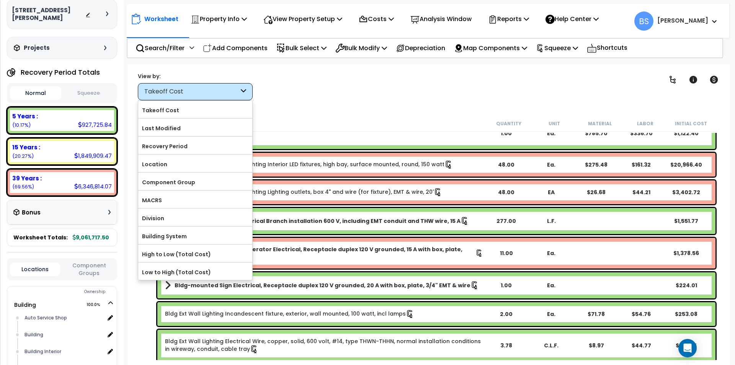
click at [96, 265] on button "Component Groups" at bounding box center [89, 269] width 50 height 16
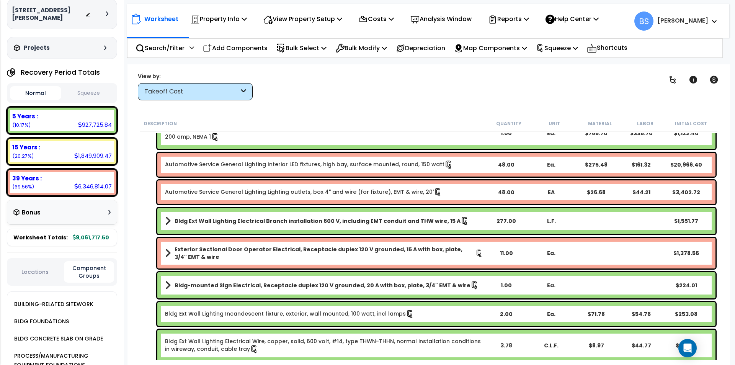
click at [17, 276] on button "Locations" at bounding box center [35, 272] width 50 height 8
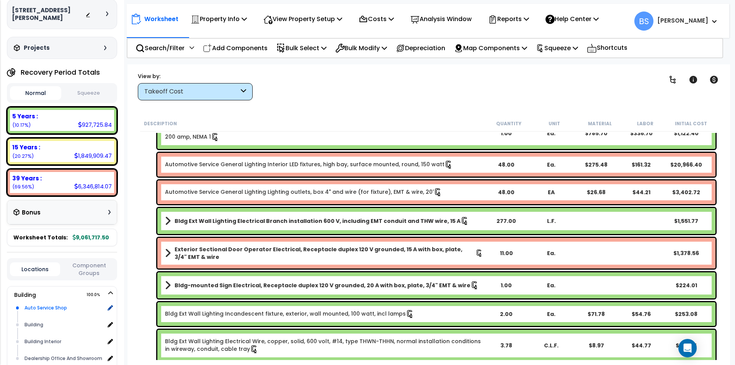
click at [33, 305] on div "Auto Service Shop" at bounding box center [64, 307] width 82 height 9
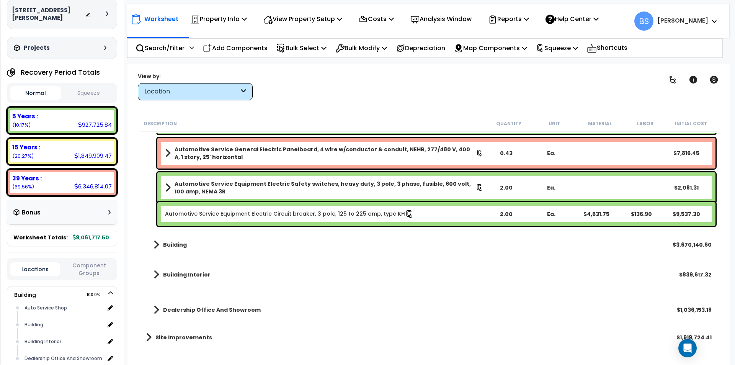
scroll to position [1498, 0]
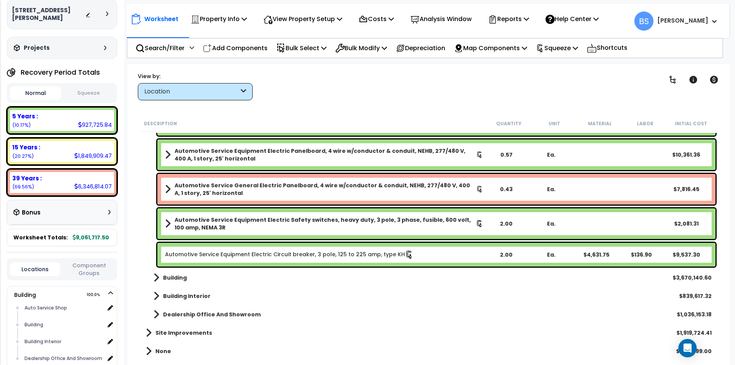
click at [173, 273] on link "Building" at bounding box center [166, 277] width 41 height 11
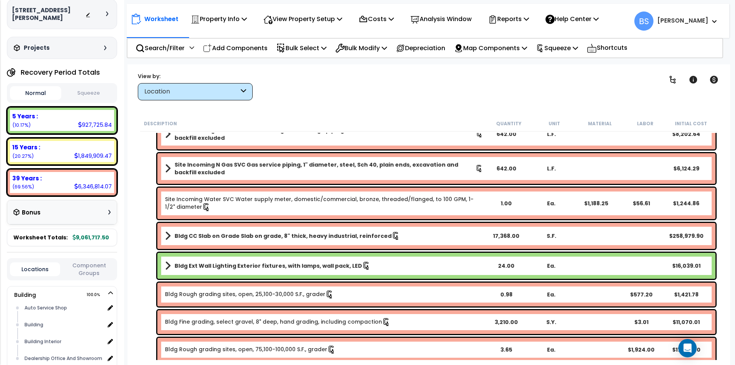
scroll to position [3755, 0]
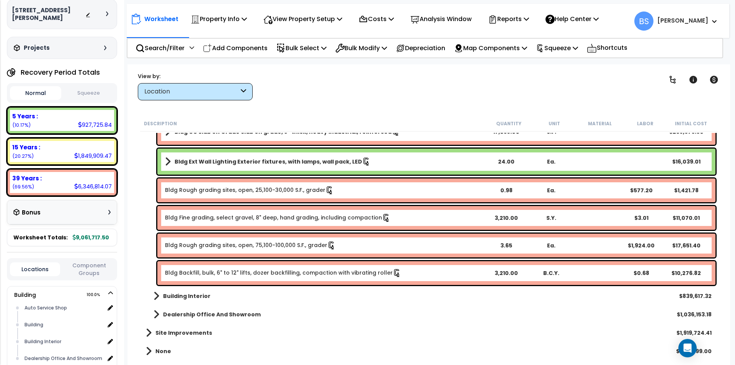
click at [170, 294] on b "Building Interior" at bounding box center [186, 296] width 47 height 8
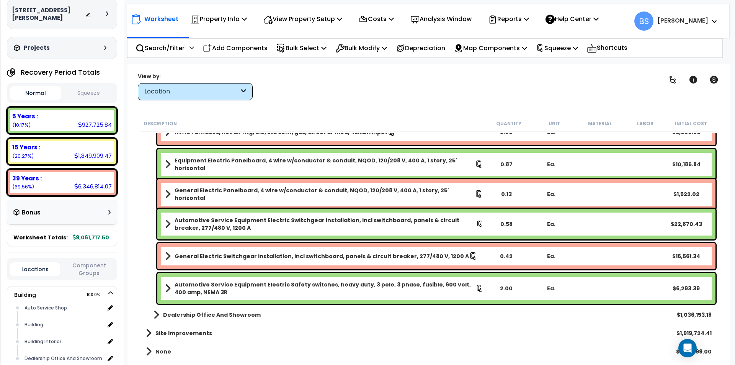
scroll to position [5325, 0]
click at [224, 259] on b "General Electric Switchgear installation, incl switchboard, panels & circuit br…" at bounding box center [322, 256] width 294 height 8
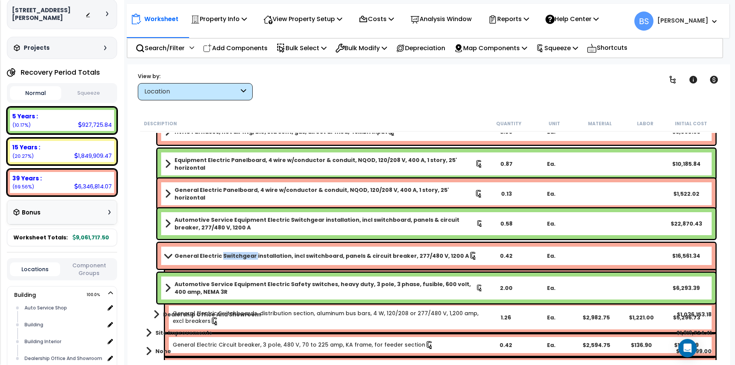
click at [224, 259] on b "General Electric Switchgear installation, incl switchboard, panels & circuit br…" at bounding box center [322, 256] width 294 height 8
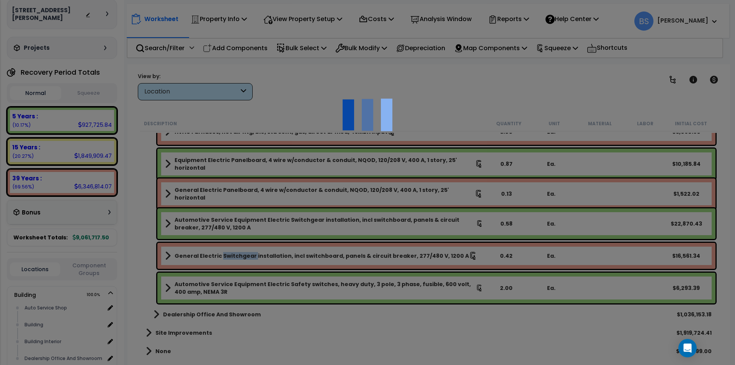
select select "43419585"
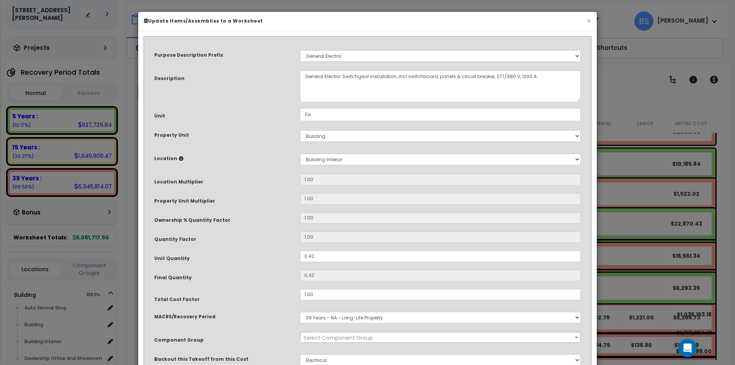
select select "16168"
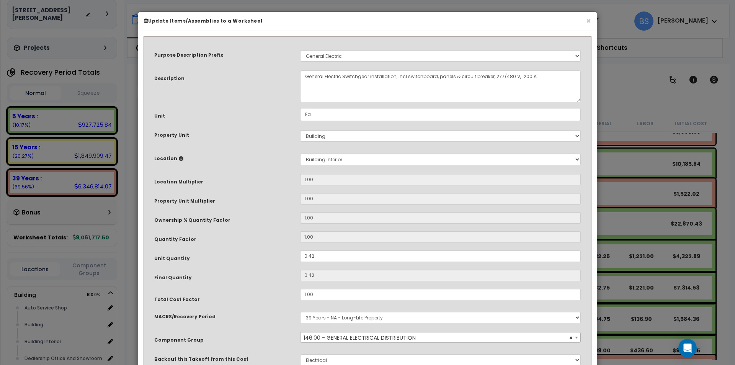
scroll to position [65, 0]
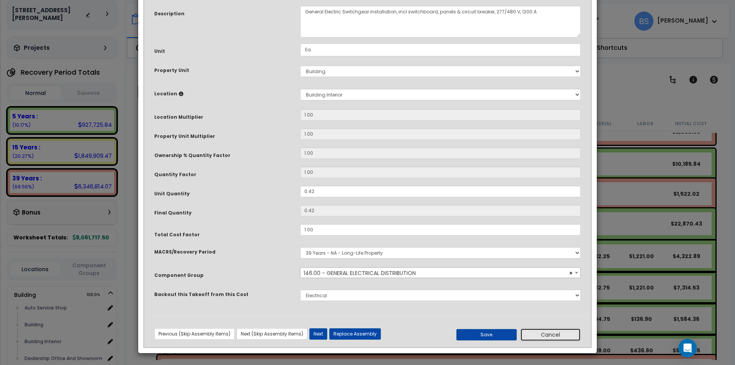
click at [548, 335] on button "Cancel" at bounding box center [550, 334] width 60 height 13
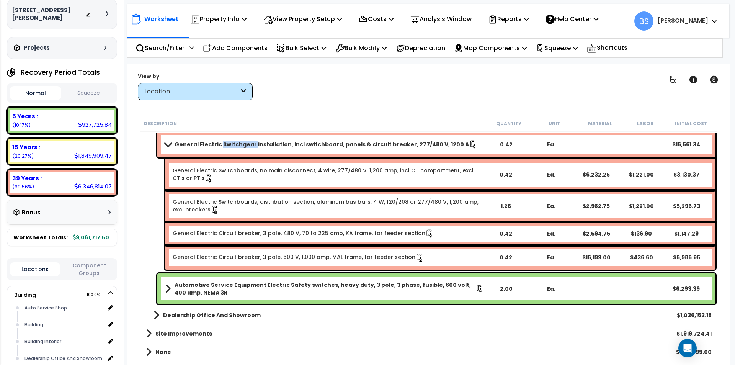
scroll to position [5550, 0]
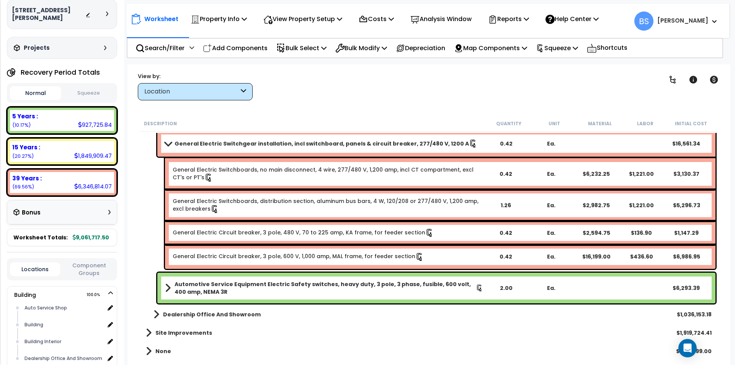
click at [168, 317] on b "Dealership Office And Showroom" at bounding box center [212, 314] width 98 height 8
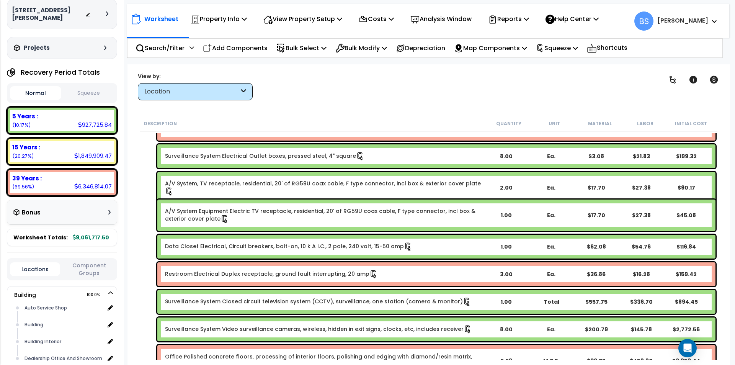
scroll to position [6804, 0]
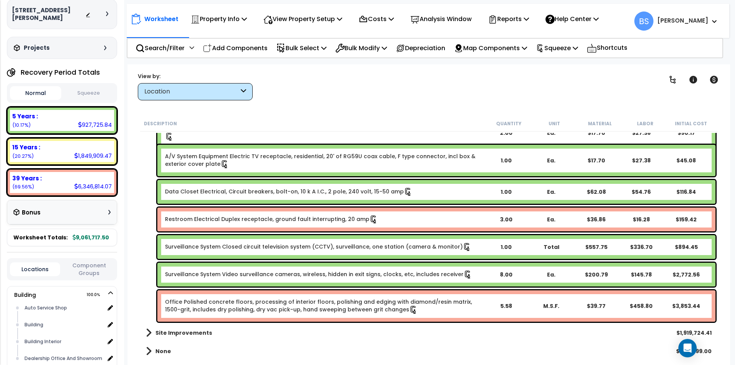
click at [167, 334] on b "Site Improvements" at bounding box center [183, 333] width 57 height 8
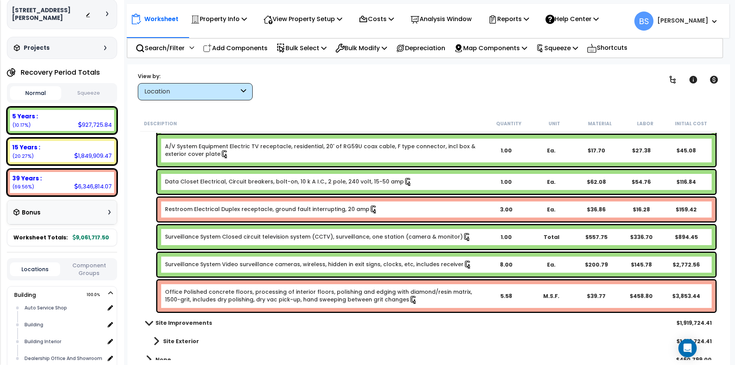
scroll to position [6822, 0]
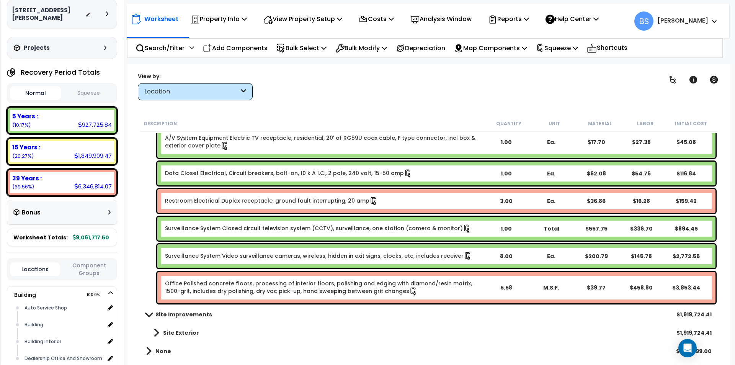
click at [175, 335] on b "Site Exterior" at bounding box center [181, 333] width 36 height 8
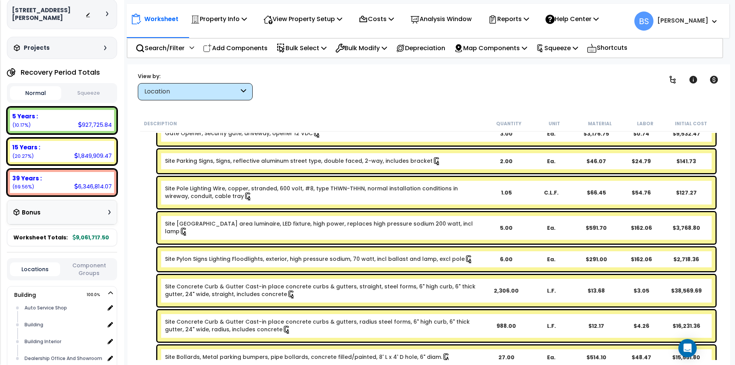
scroll to position [7878, 0]
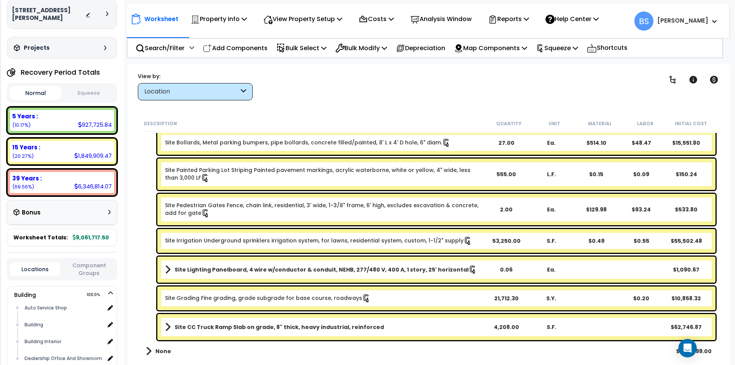
click at [281, 325] on b "Site CC Truck Ramp Slab on grade, 8" thick, heavy industrial, reinforced" at bounding box center [279, 327] width 209 height 8
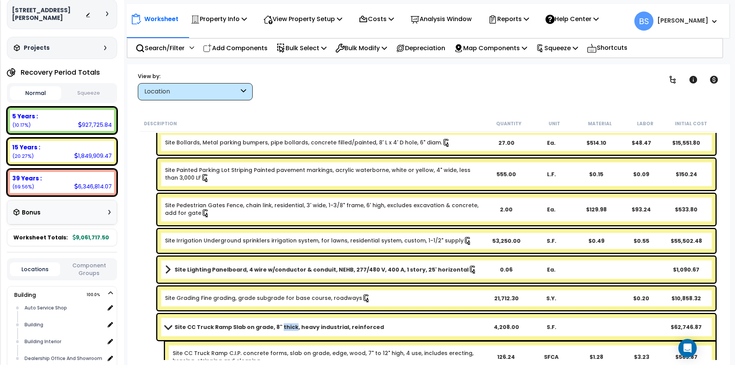
click at [281, 325] on b "Site CC Truck Ramp Slab on grade, 8" thick, heavy industrial, reinforced" at bounding box center [279, 327] width 209 height 8
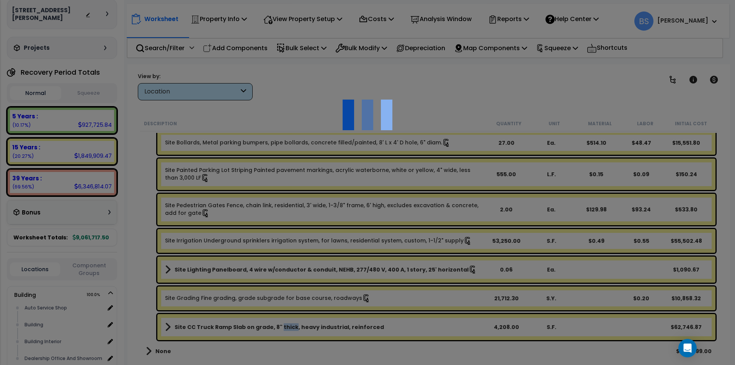
scroll to position [0, 0]
select select "26923"
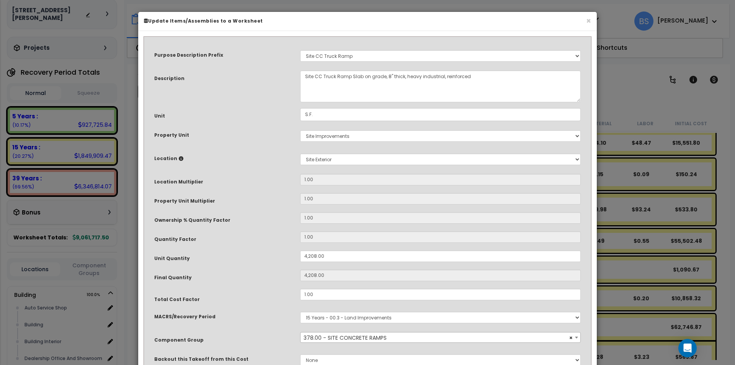
scroll to position [65, 0]
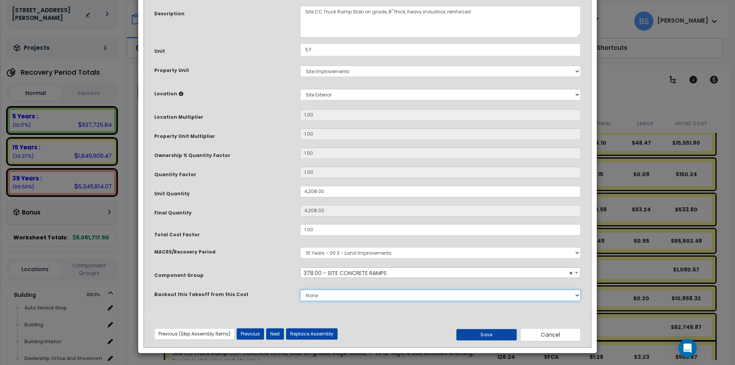
click at [348, 296] on select "None Sitework Parking Lot Stripping Chain Link Fence & Gates Lawn Irrigation Co…" at bounding box center [440, 294] width 281 height 11
select select "43419550"
click at [300, 289] on select "None Sitework Parking Lot Stripping Chain Link Fence & Gates Lawn Irrigation Co…" at bounding box center [440, 294] width 281 height 11
click at [466, 327] on div "Previous (Skip Assembly Items) Next (Skip Assembly Items) Previous Next Replace…" at bounding box center [368, 332] width 438 height 20
click at [467, 334] on button "Save" at bounding box center [486, 334] width 60 height 11
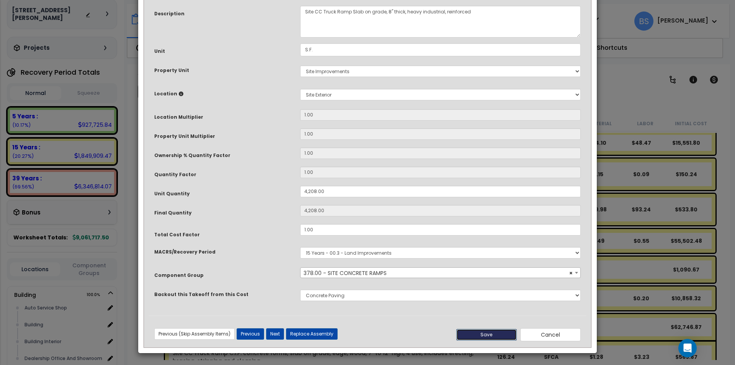
type input "4208.00"
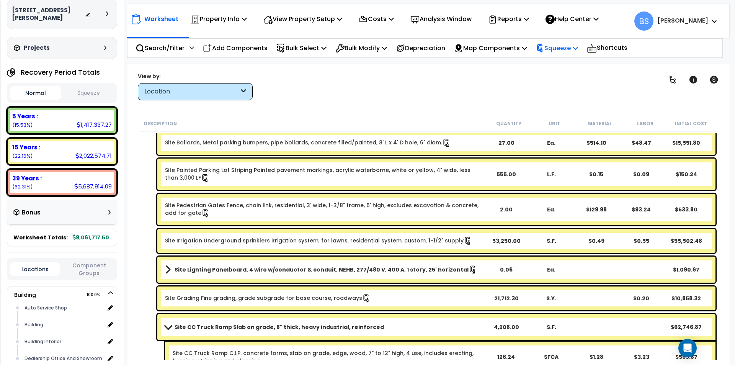
click at [567, 46] on p "Squeeze" at bounding box center [557, 48] width 42 height 10
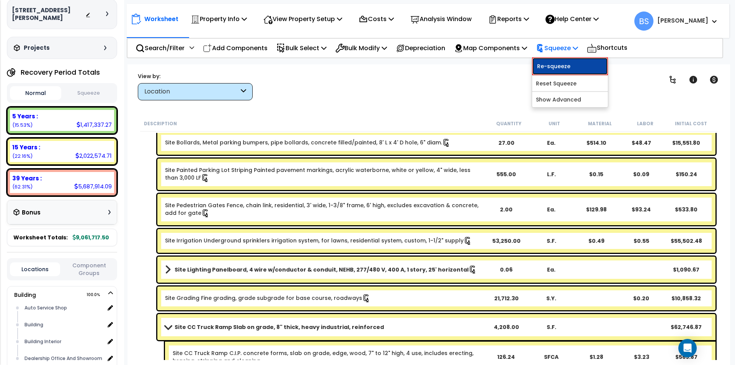
click at [569, 60] on link "Re-squeeze" at bounding box center [570, 66] width 76 height 18
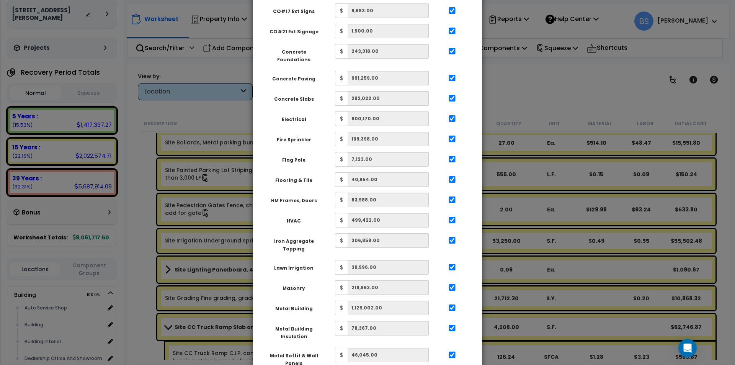
scroll to position [495, 0]
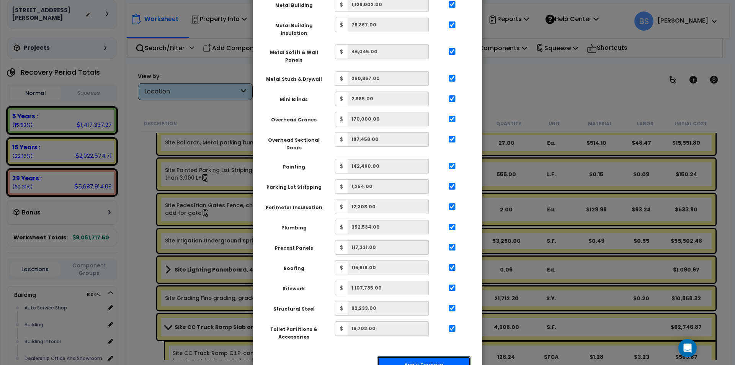
click at [431, 356] on button "Apply Squeeze" at bounding box center [423, 365] width 93 height 18
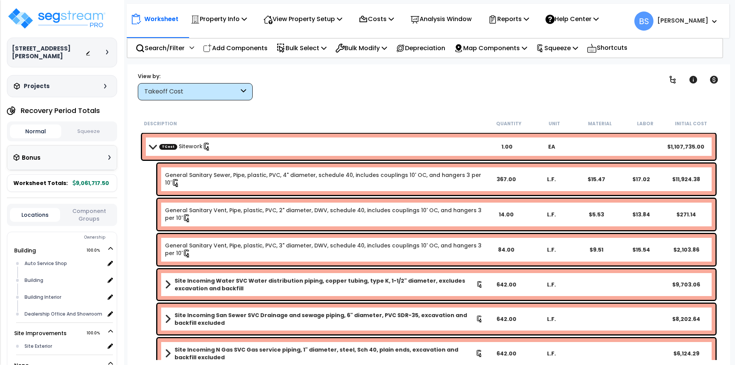
scroll to position [34, 0]
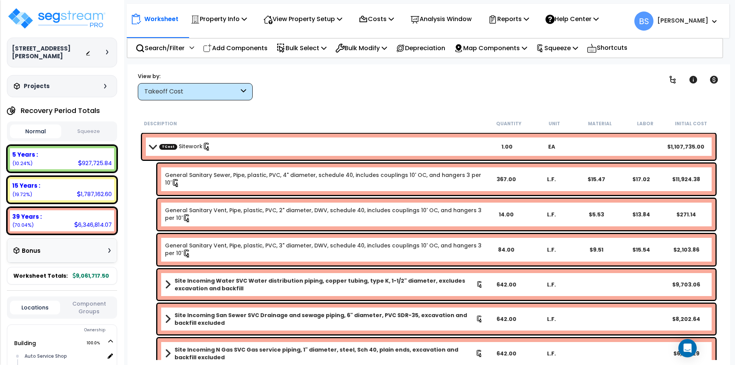
click at [88, 300] on button "Component Groups" at bounding box center [89, 307] width 50 height 16
click at [565, 49] on p "Squeeze" at bounding box center [557, 48] width 42 height 10
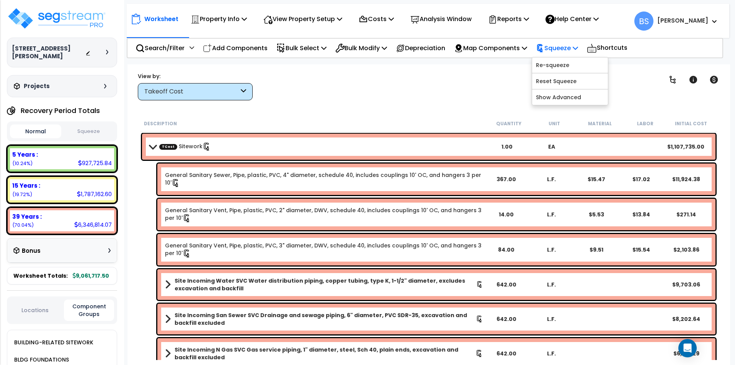
click at [565, 49] on p "Squeeze" at bounding box center [557, 48] width 42 height 10
click at [518, 21] on p "Reports" at bounding box center [508, 19] width 41 height 10
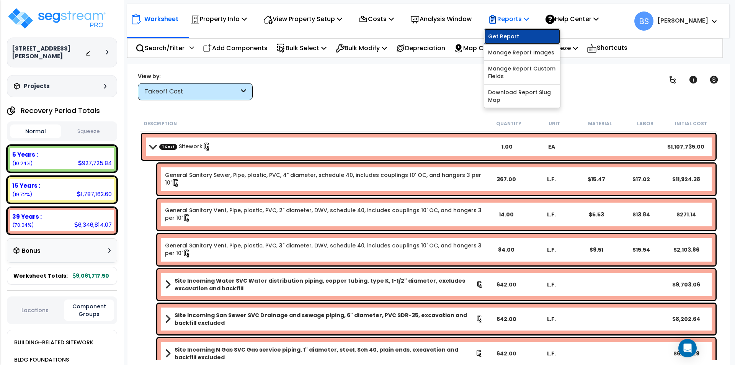
click at [513, 38] on link "Get Report" at bounding box center [522, 36] width 76 height 15
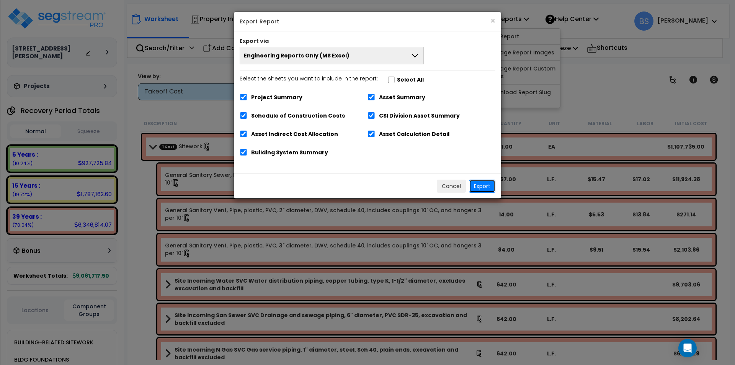
click at [492, 187] on button "Export" at bounding box center [482, 186] width 26 height 13
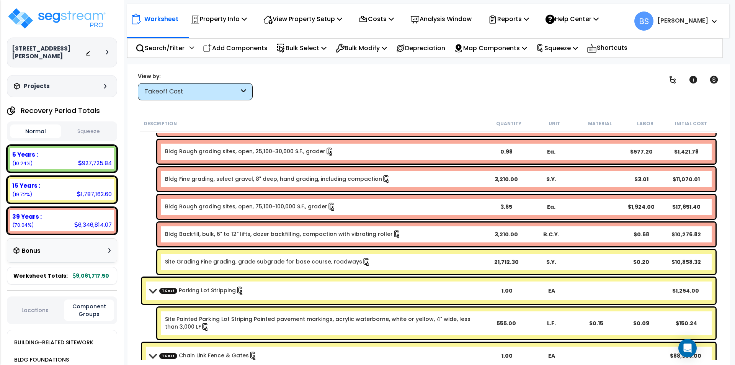
scroll to position [344, 0]
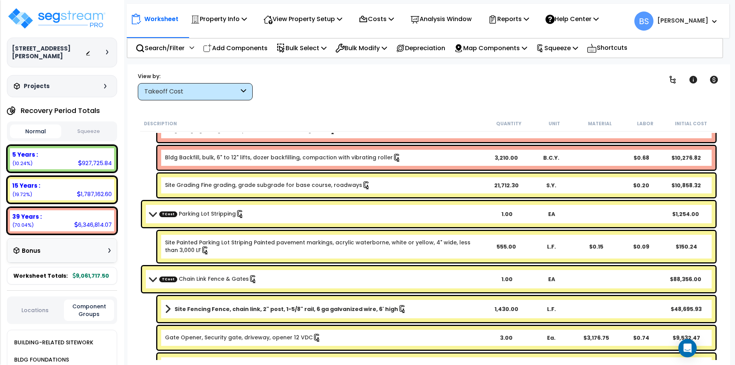
click at [104, 131] on button "Squeeze" at bounding box center [88, 131] width 51 height 13
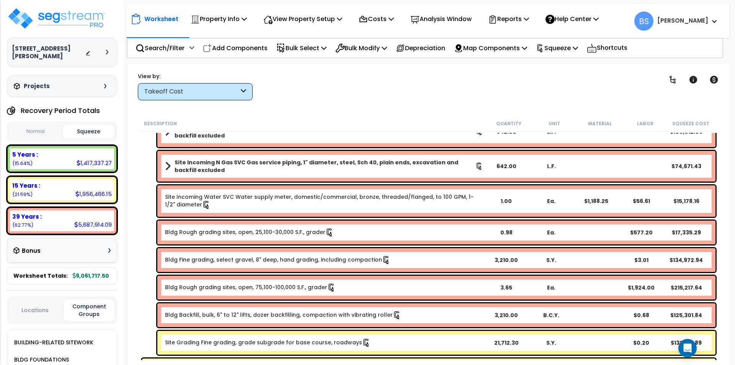
scroll to position [153, 0]
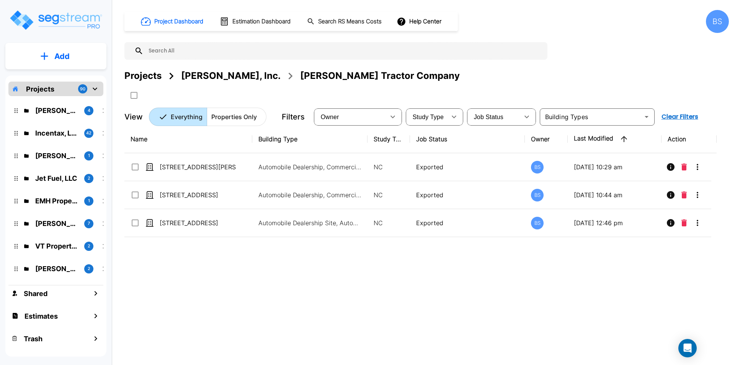
click at [253, 302] on div "Name Building Type Study Type Job Status Owner Last Modified Action [STREET_ADD…" at bounding box center [420, 238] width 592 height 226
click at [131, 69] on div "Projects" at bounding box center [142, 76] width 37 height 14
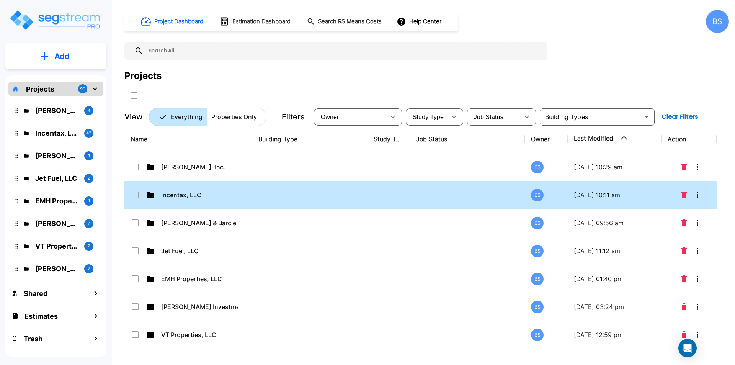
click at [173, 199] on td "Incentax, LLC" at bounding box center [188, 195] width 128 height 28
click at [173, 200] on td "Incentax, LLC" at bounding box center [188, 195] width 128 height 28
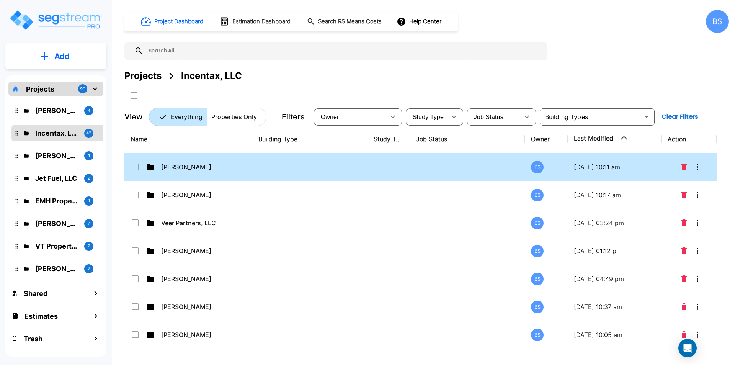
click at [186, 174] on td "[PERSON_NAME]" at bounding box center [188, 167] width 128 height 28
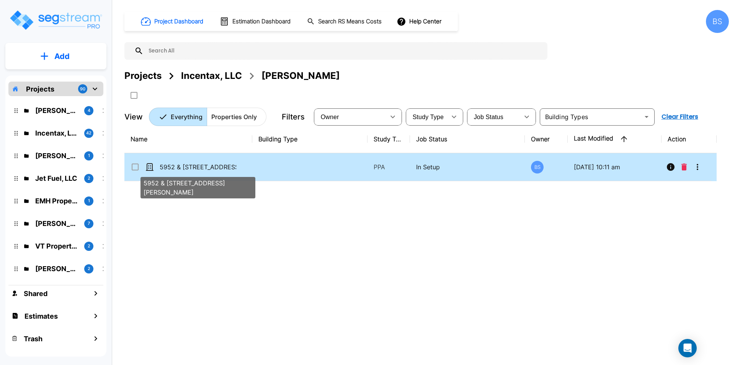
click at [203, 168] on p "5952 & [STREET_ADDRESS][PERSON_NAME]" at bounding box center [198, 166] width 77 height 9
checkbox input "true"
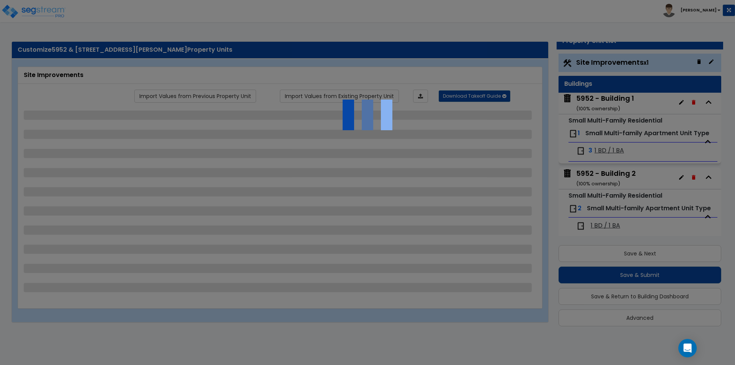
scroll to position [28, 0]
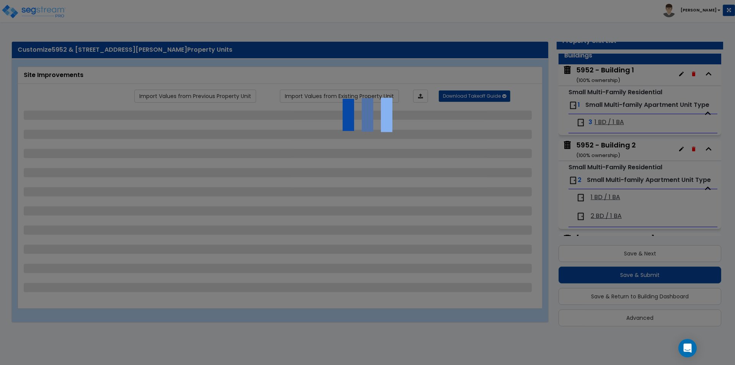
select select "2"
select select "4"
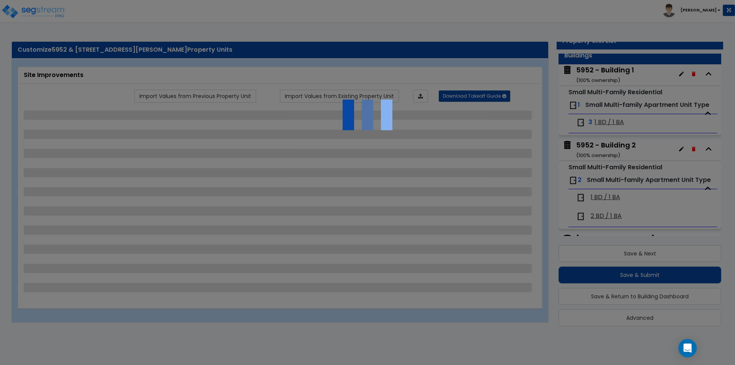
select select "2"
select select "1"
select select "4"
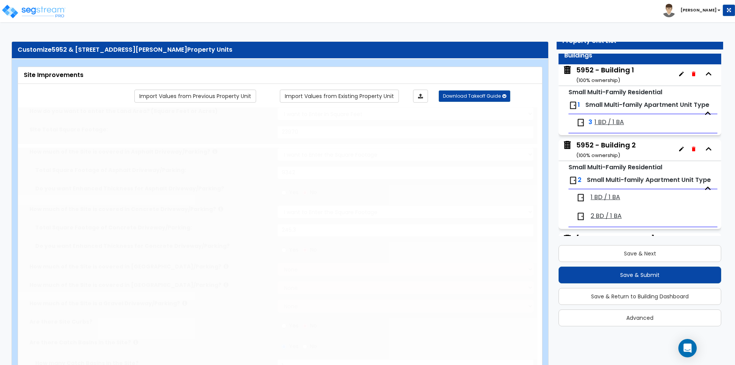
scroll to position [0, 0]
